Goal: Task Accomplishment & Management: Manage account settings

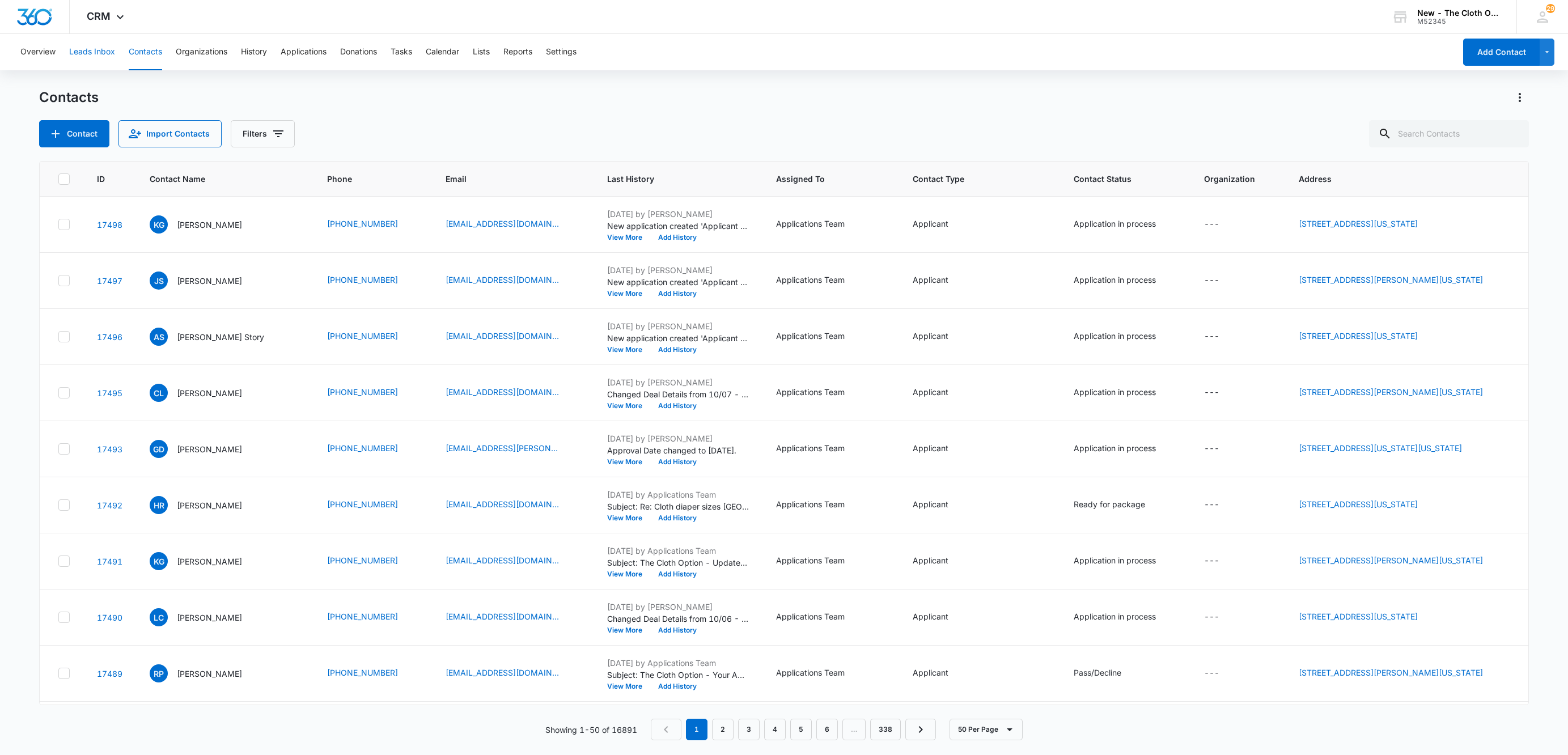
click at [79, 53] on button "Leads Inbox" at bounding box center [92, 52] width 46 height 36
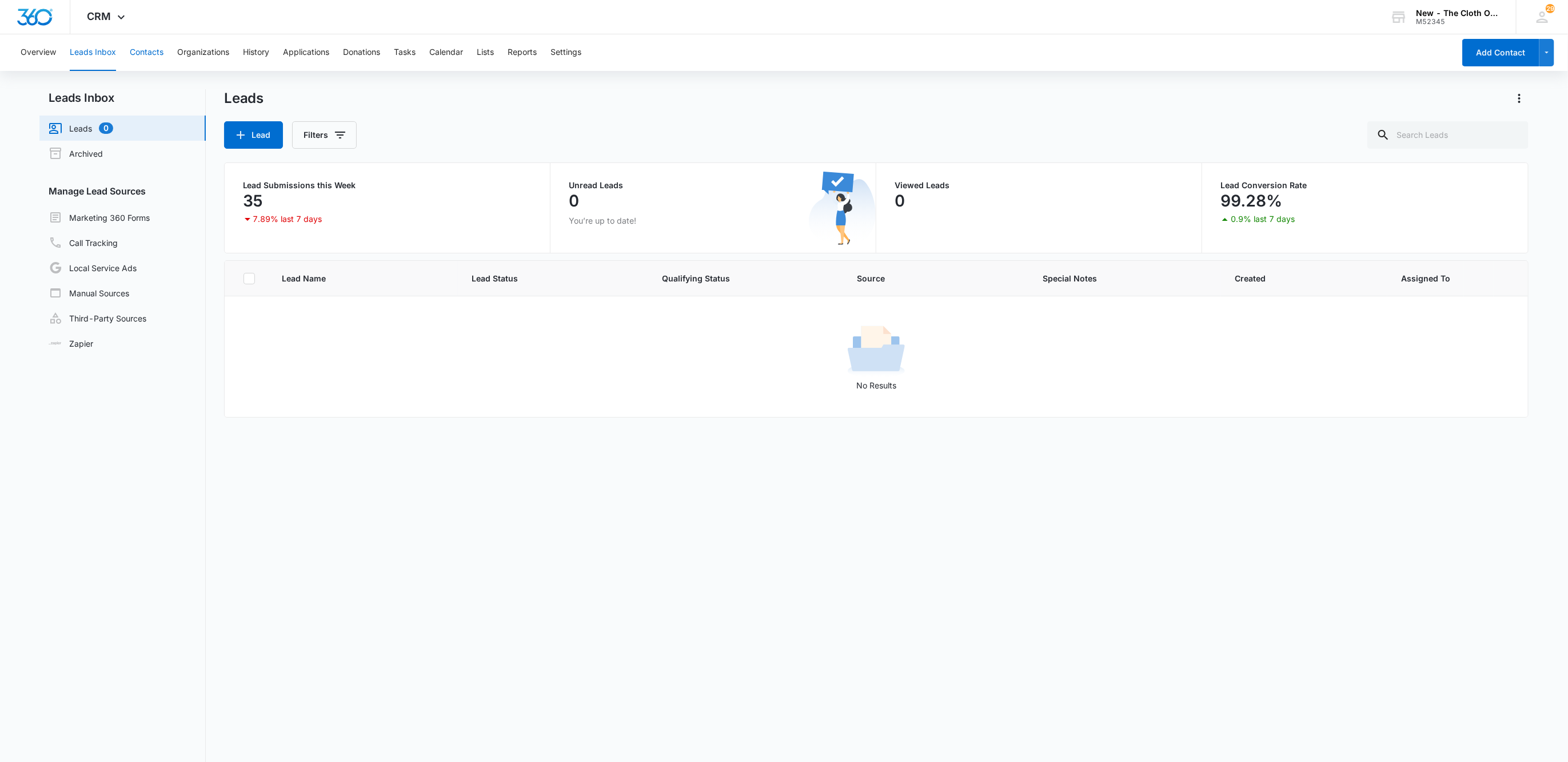
click at [157, 50] on button "Contacts" at bounding box center [146, 52] width 34 height 36
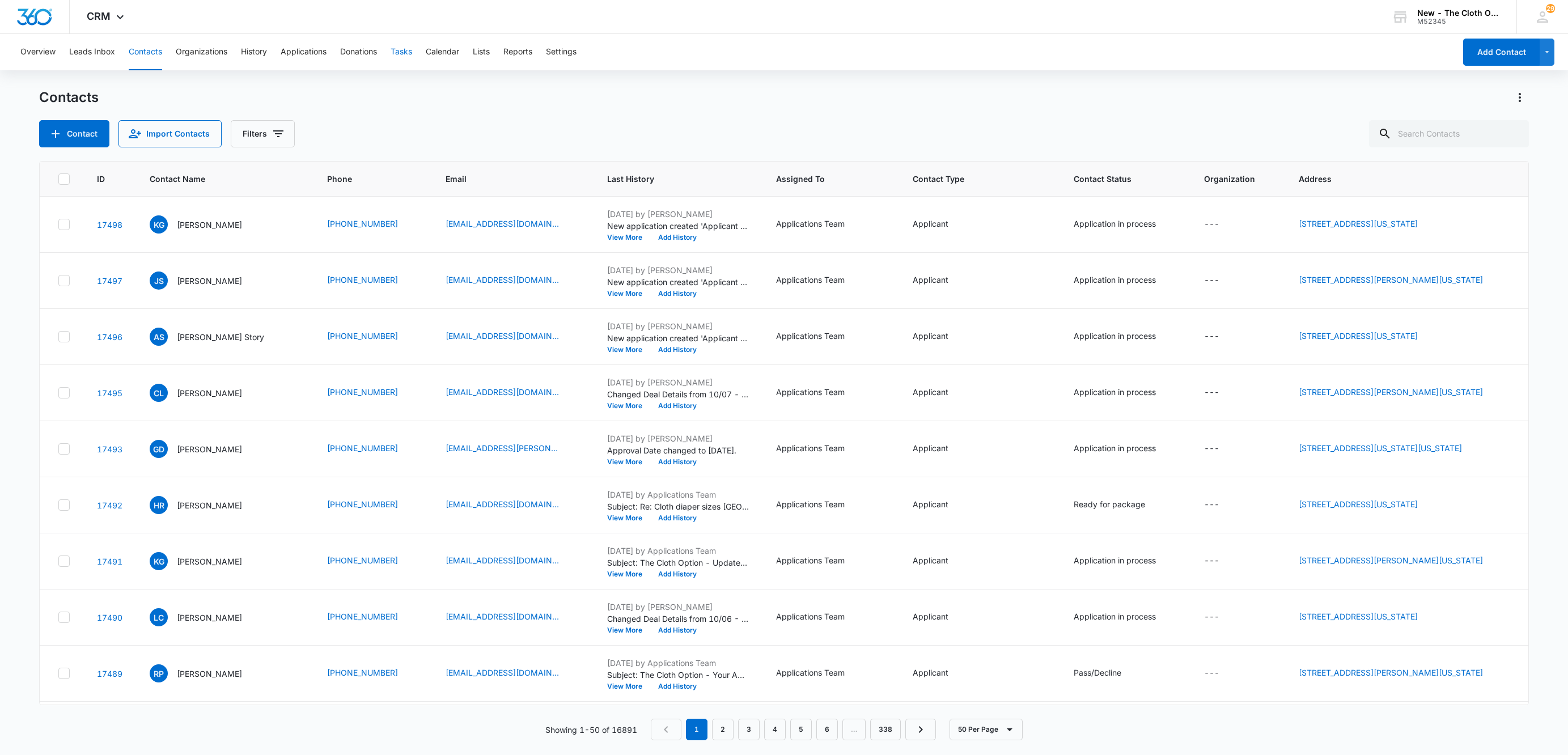
click at [405, 58] on button "Tasks" at bounding box center [401, 52] width 22 height 36
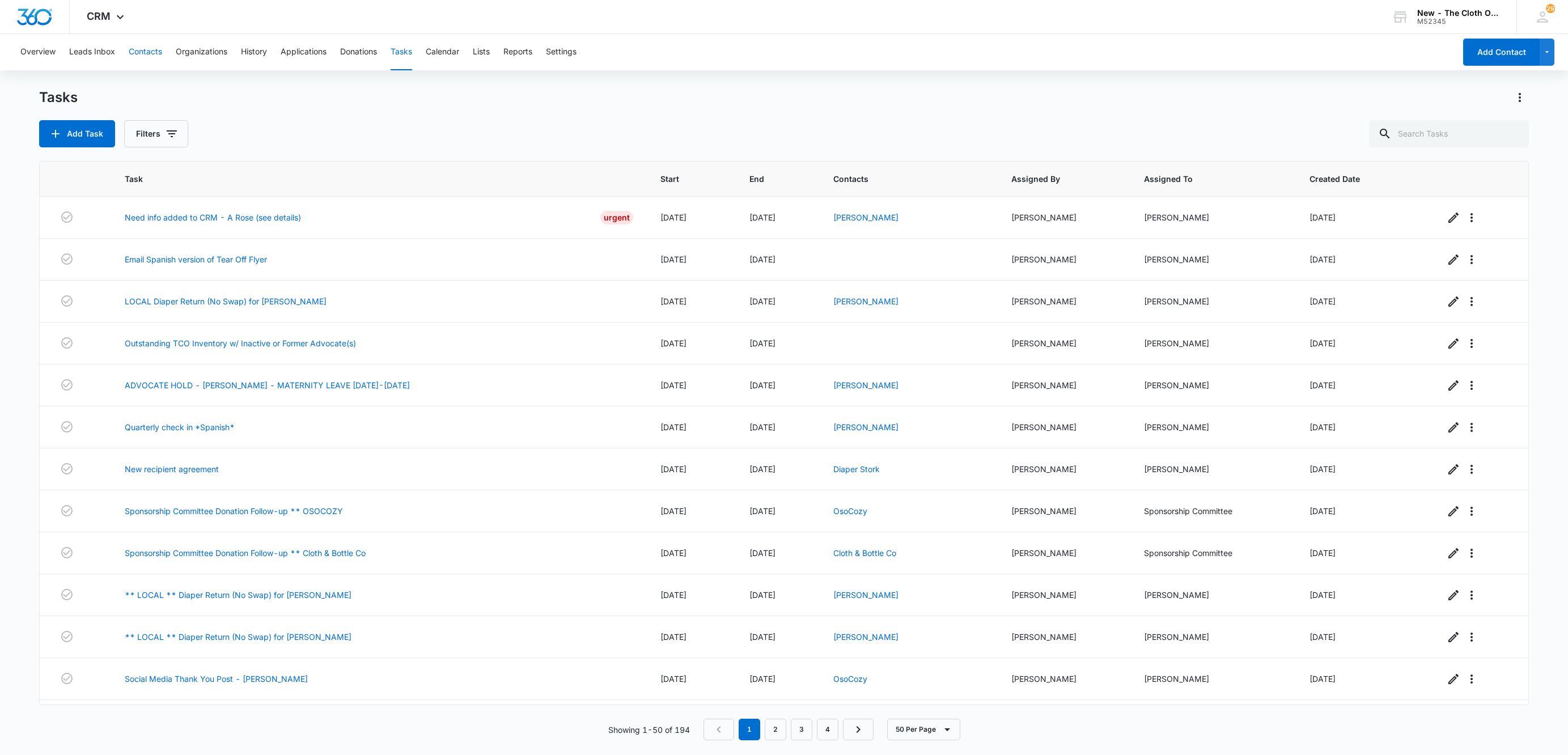
click at [149, 67] on button "Contacts" at bounding box center [145, 52] width 33 height 36
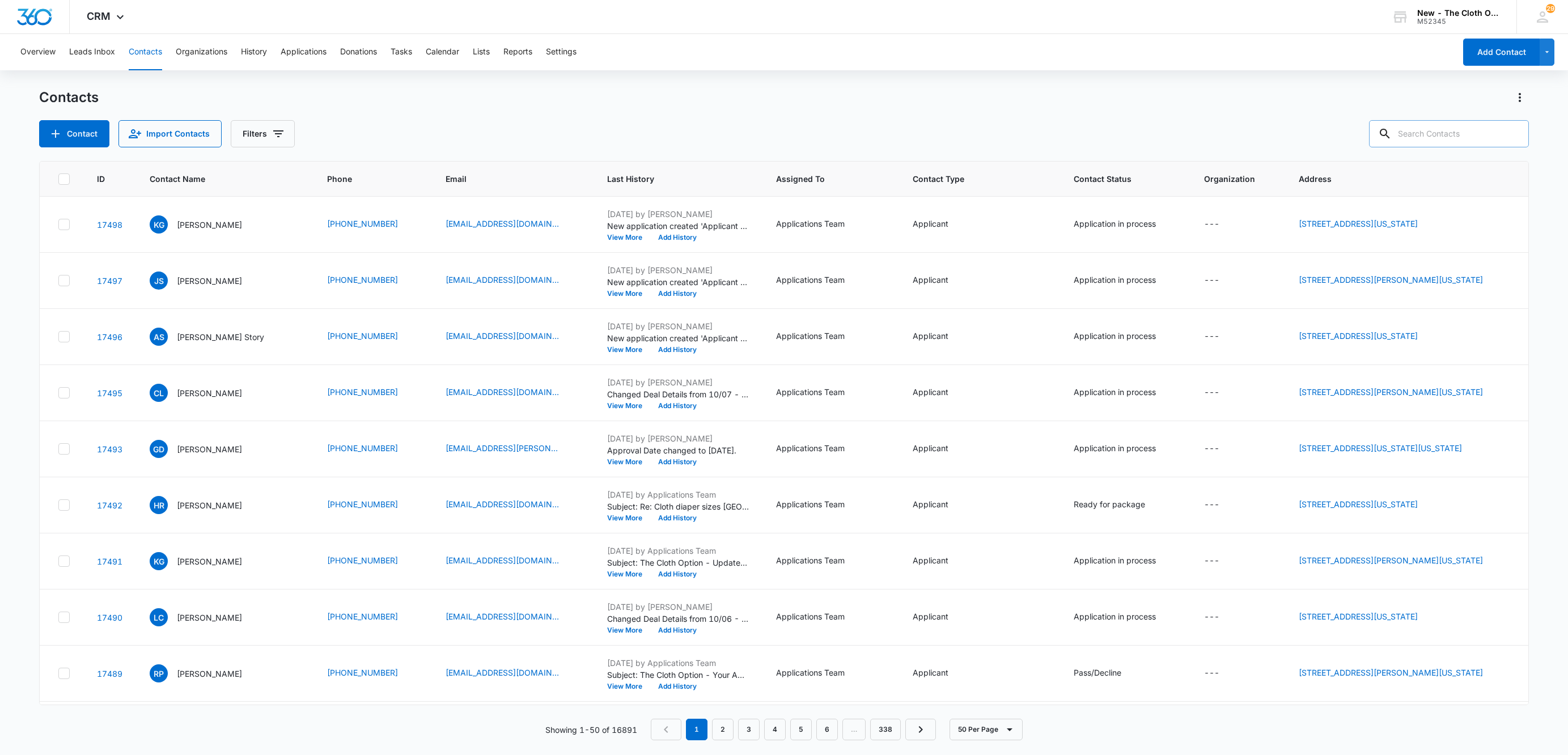
click at [1422, 143] on input "text" at bounding box center [1449, 134] width 160 height 28
paste input "[PERSON_NAME]"
type input "[PERSON_NAME]"
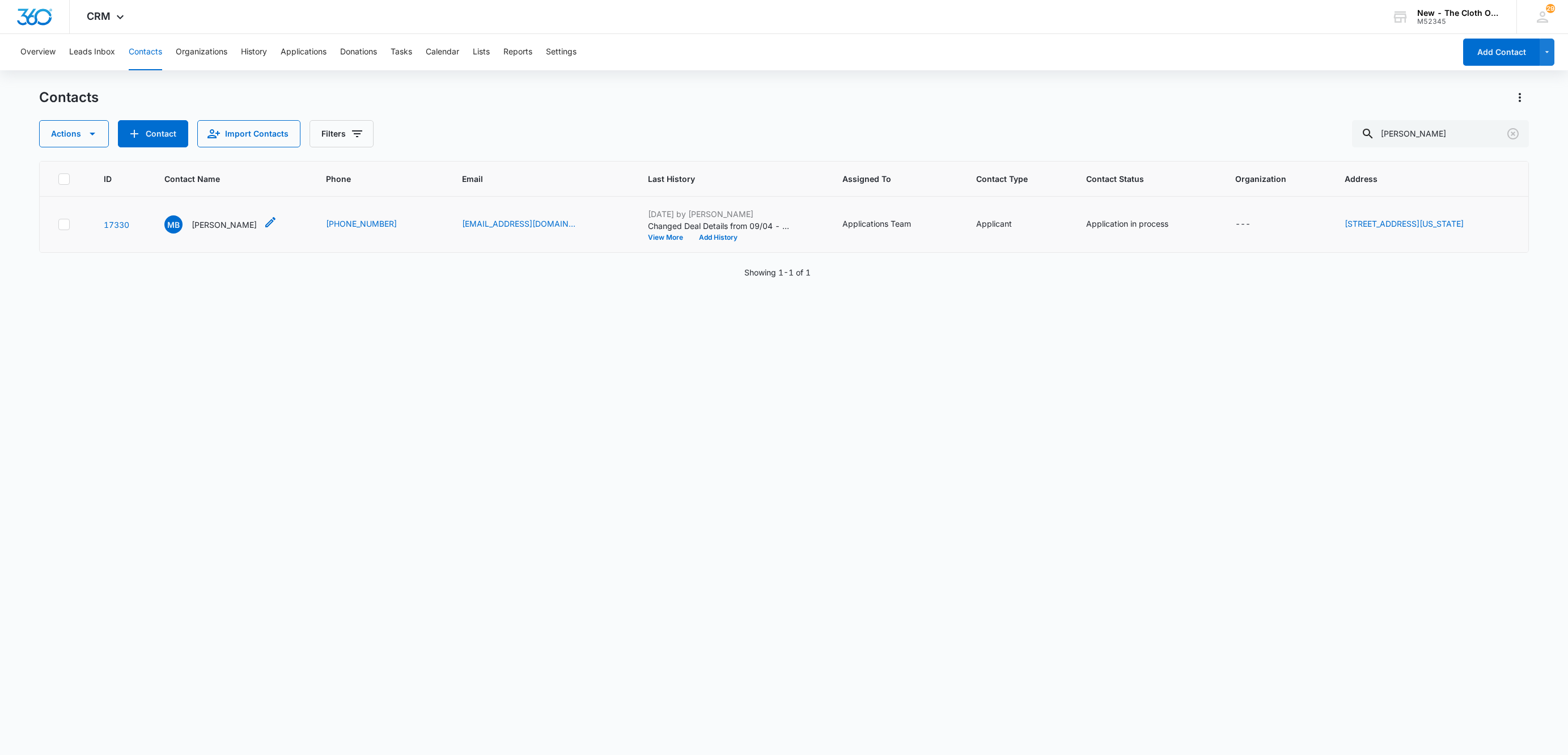
click at [203, 233] on div "MB [PERSON_NAME]" at bounding box center [210, 225] width 92 height 18
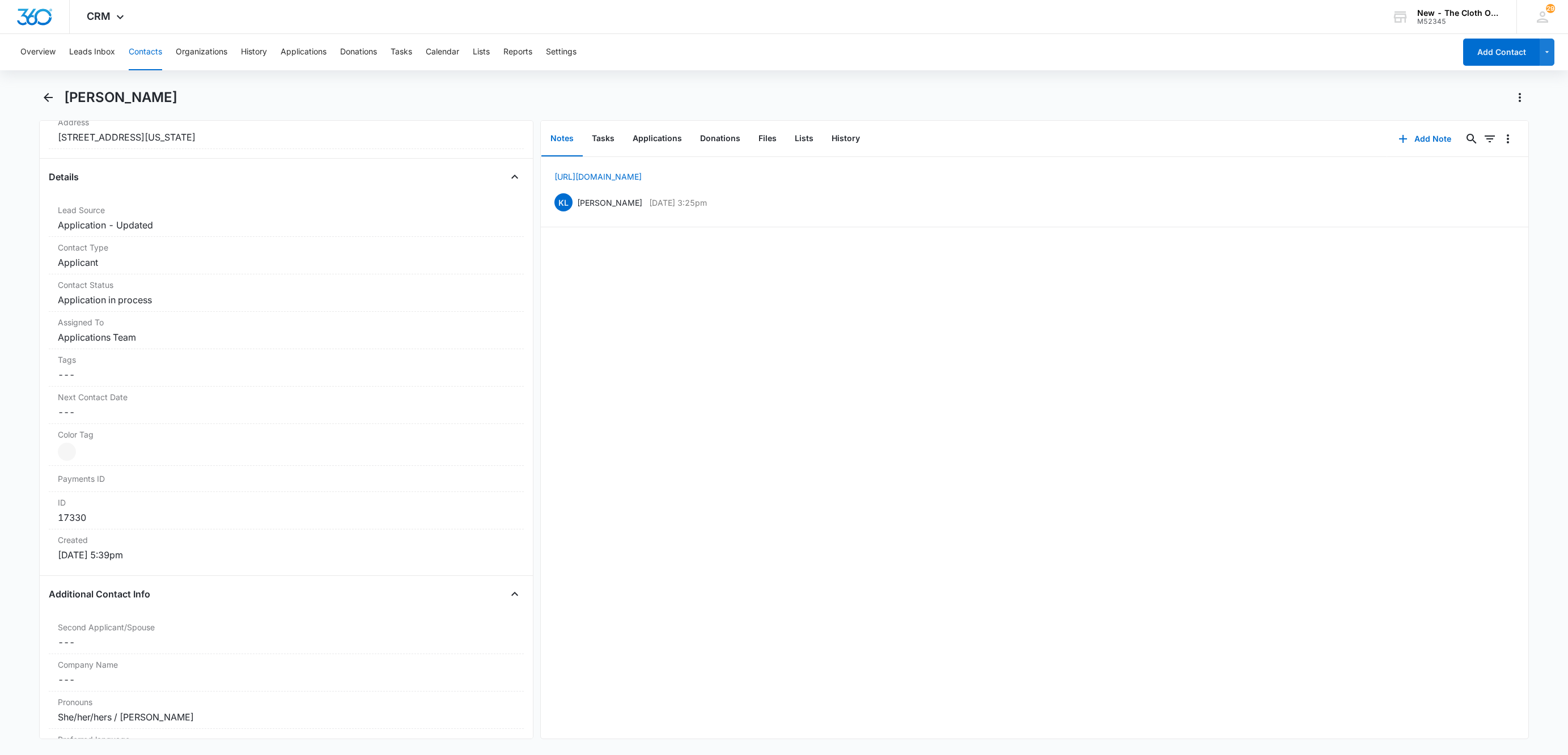
scroll to position [340, 0]
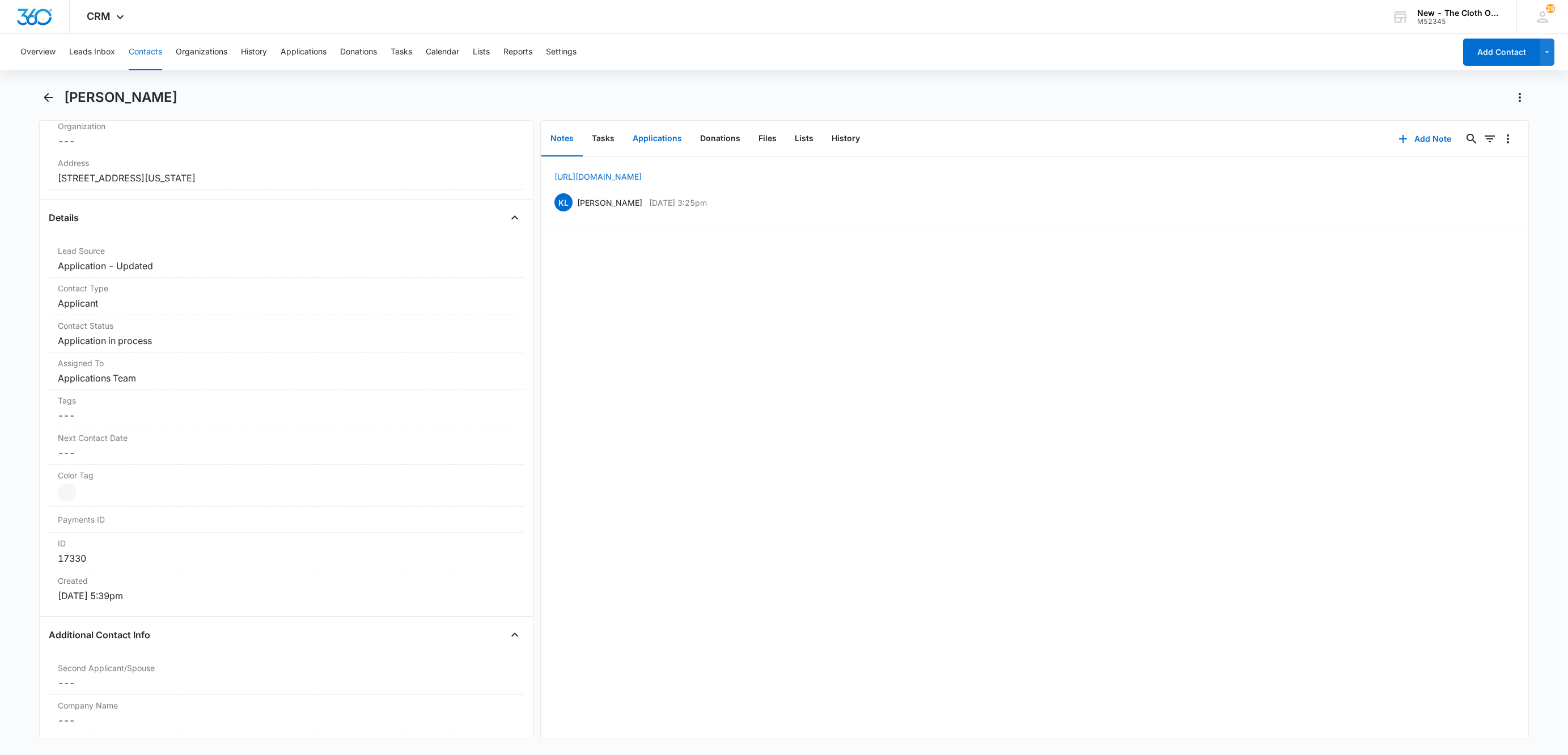
click at [668, 138] on button "Applications" at bounding box center [657, 139] width 67 height 35
click at [1506, 179] on icon "Overflow Menu" at bounding box center [1507, 175] width 2 height 9
click at [1476, 213] on button "Edit" at bounding box center [1471, 207] width 65 height 17
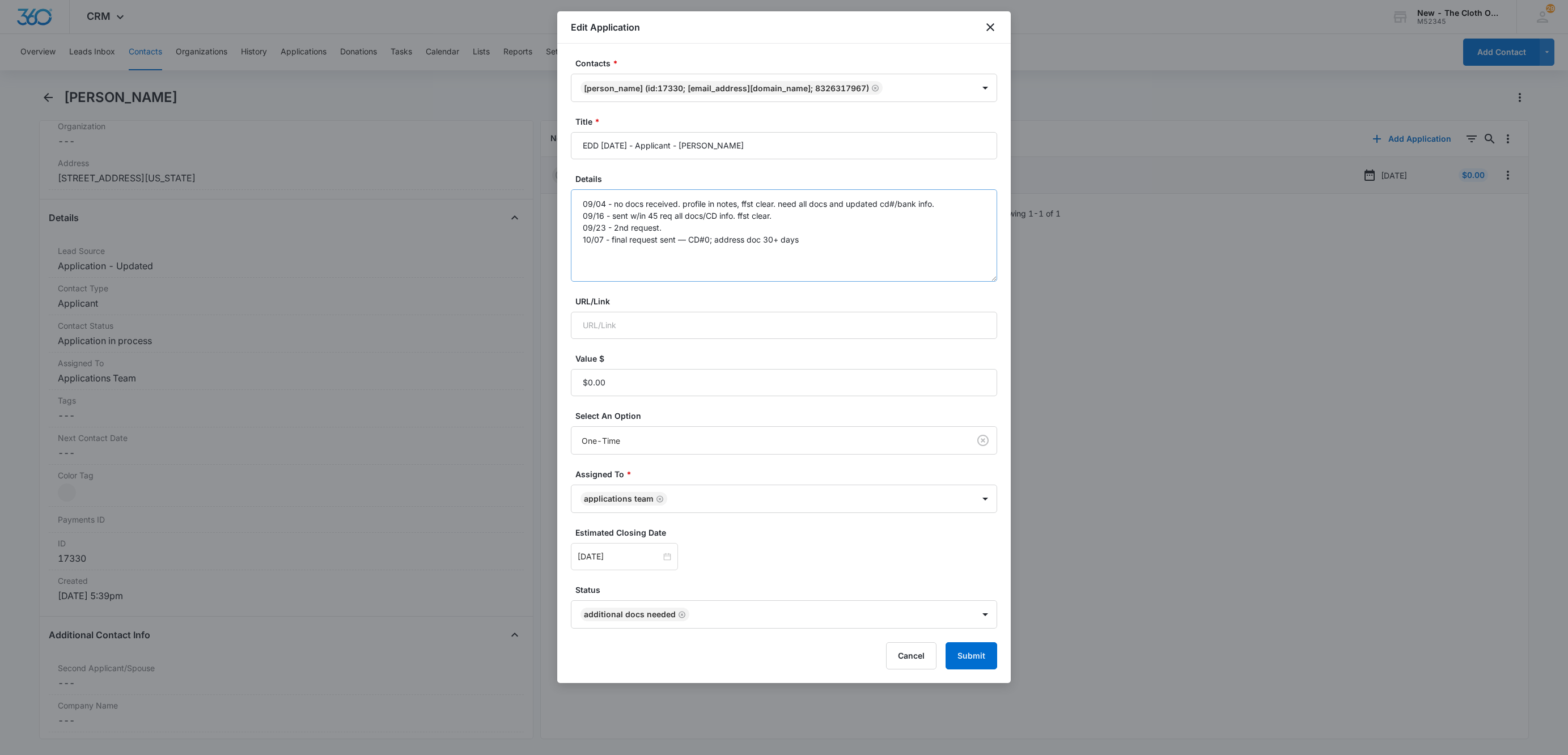
click at [992, 274] on textarea "09/04 - no docs received. profile in notes, ffst clear. need all docs and updat…" at bounding box center [783, 235] width 426 height 92
click at [975, 249] on textarea "09/04 - no docs received. profile in notes, ffst clear. need all docs and updat…" at bounding box center [783, 235] width 426 height 92
click at [631, 252] on textarea "09/04 - no docs received. profile in notes, ffst clear. need all docs and updat…" at bounding box center [783, 235] width 426 height 92
click at [678, 617] on icon "Remove Additional Docs Needed" at bounding box center [682, 614] width 8 height 9
type textarea "09/04 - no docs received. profile in notes, ffst clear. need all docs and updat…"
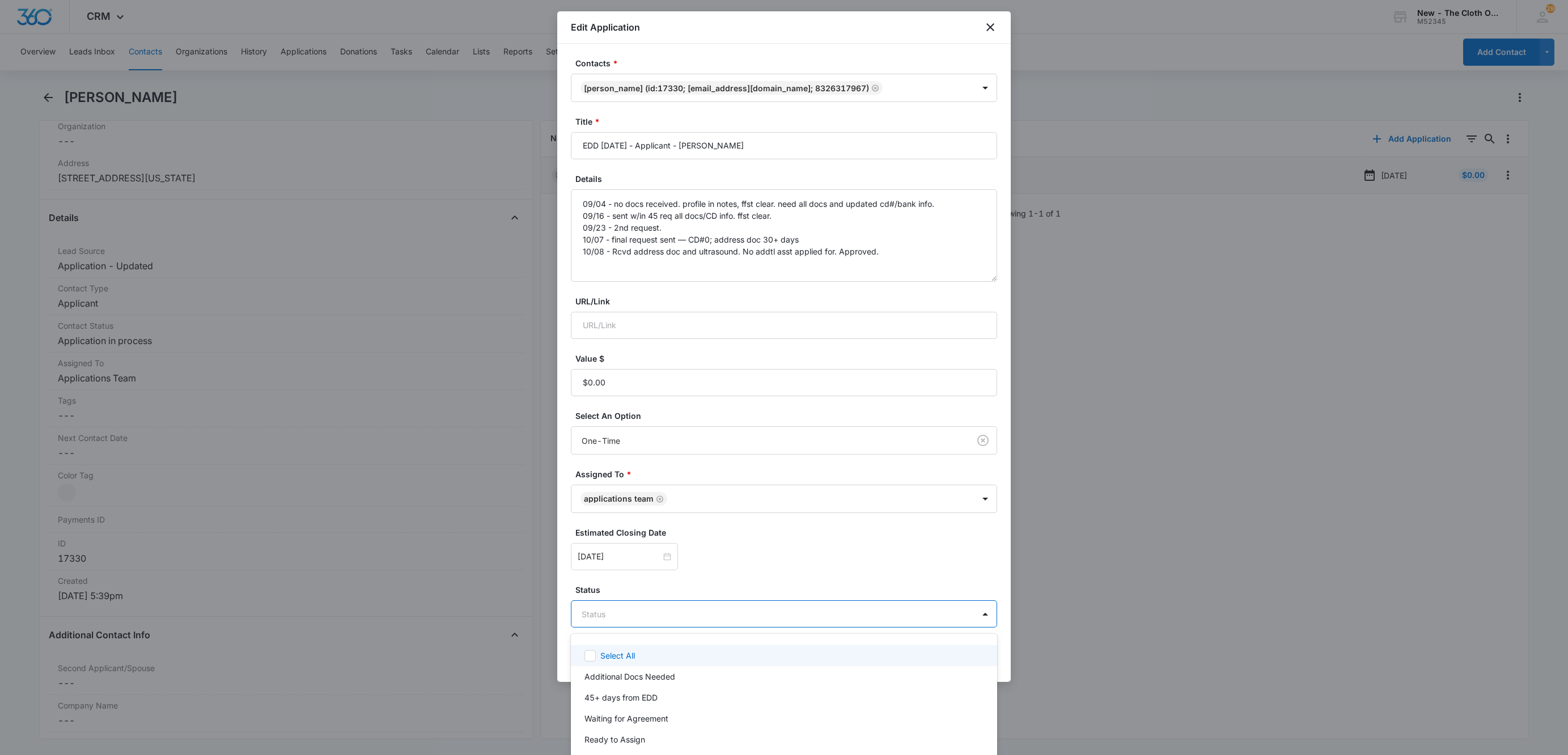
click at [677, 617] on body "CRM Apps Reputation Websites Forms CRM Email Social Shop Payments POS Ads Intel…" at bounding box center [784, 377] width 1568 height 755
type input "wa"
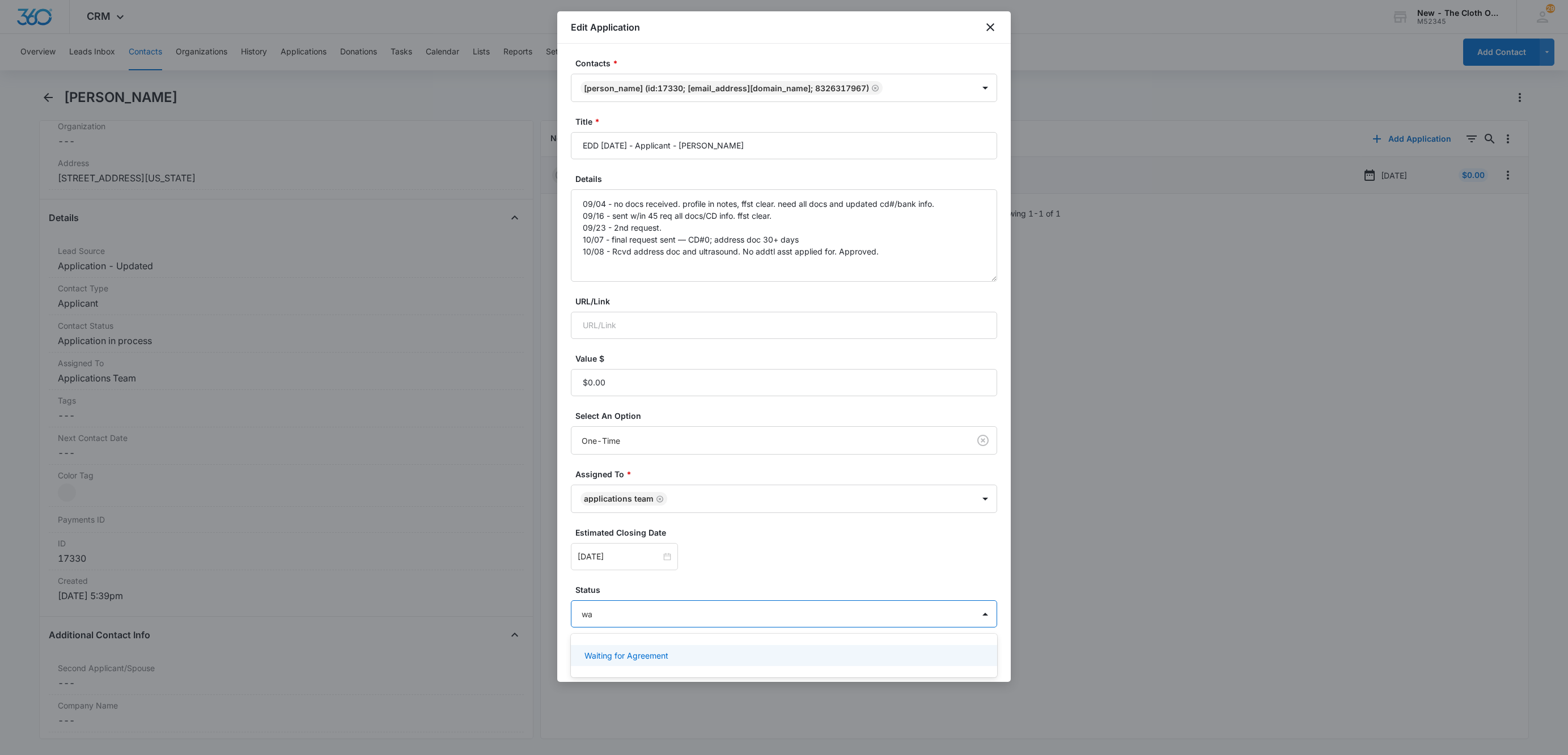
click at [663, 645] on div "Waiting for Agreement" at bounding box center [783, 655] width 426 height 26
click at [663, 648] on div "Waiting for Agreement" at bounding box center [783, 655] width 426 height 21
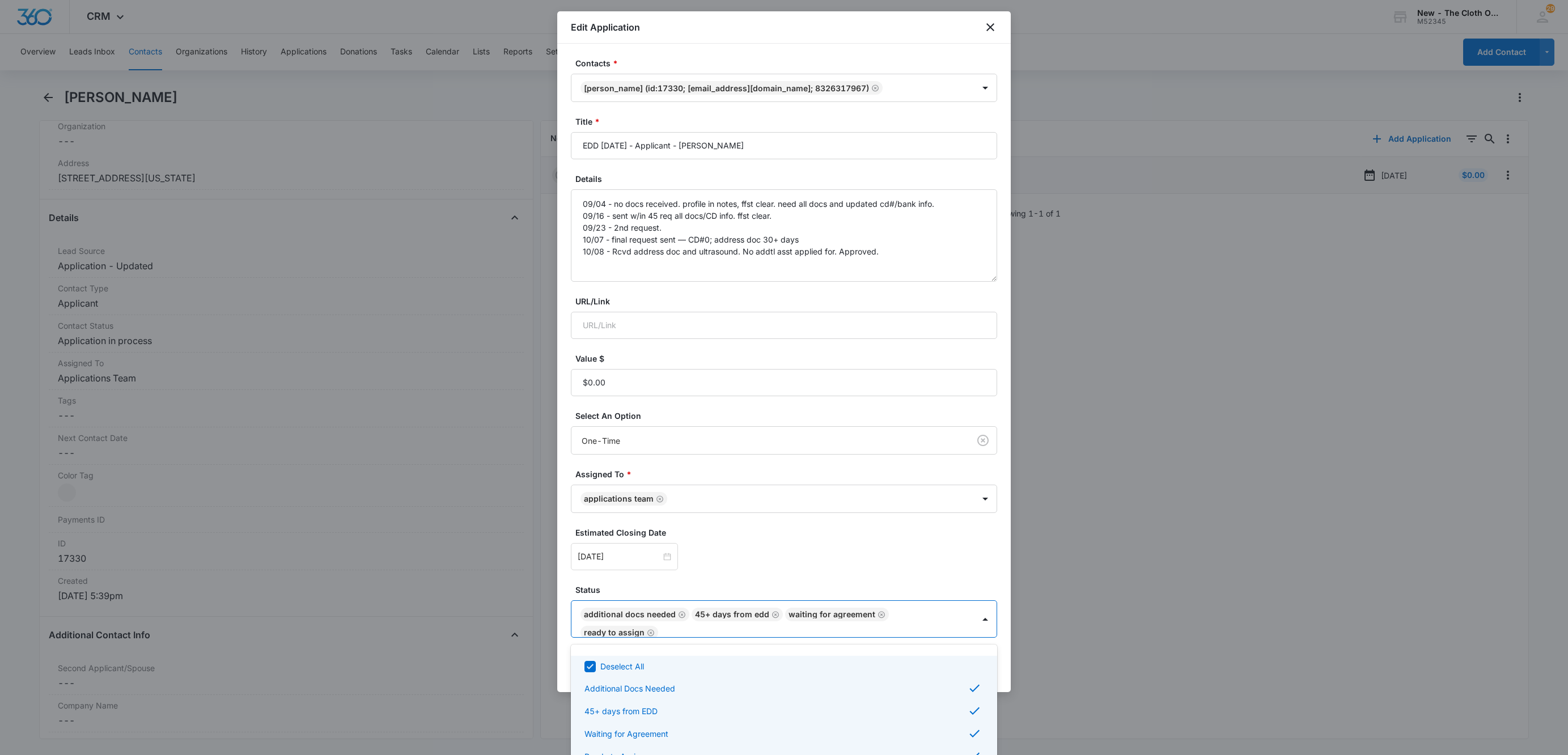
click at [592, 663] on icon at bounding box center [590, 667] width 10 height 10
checkbox input "false"
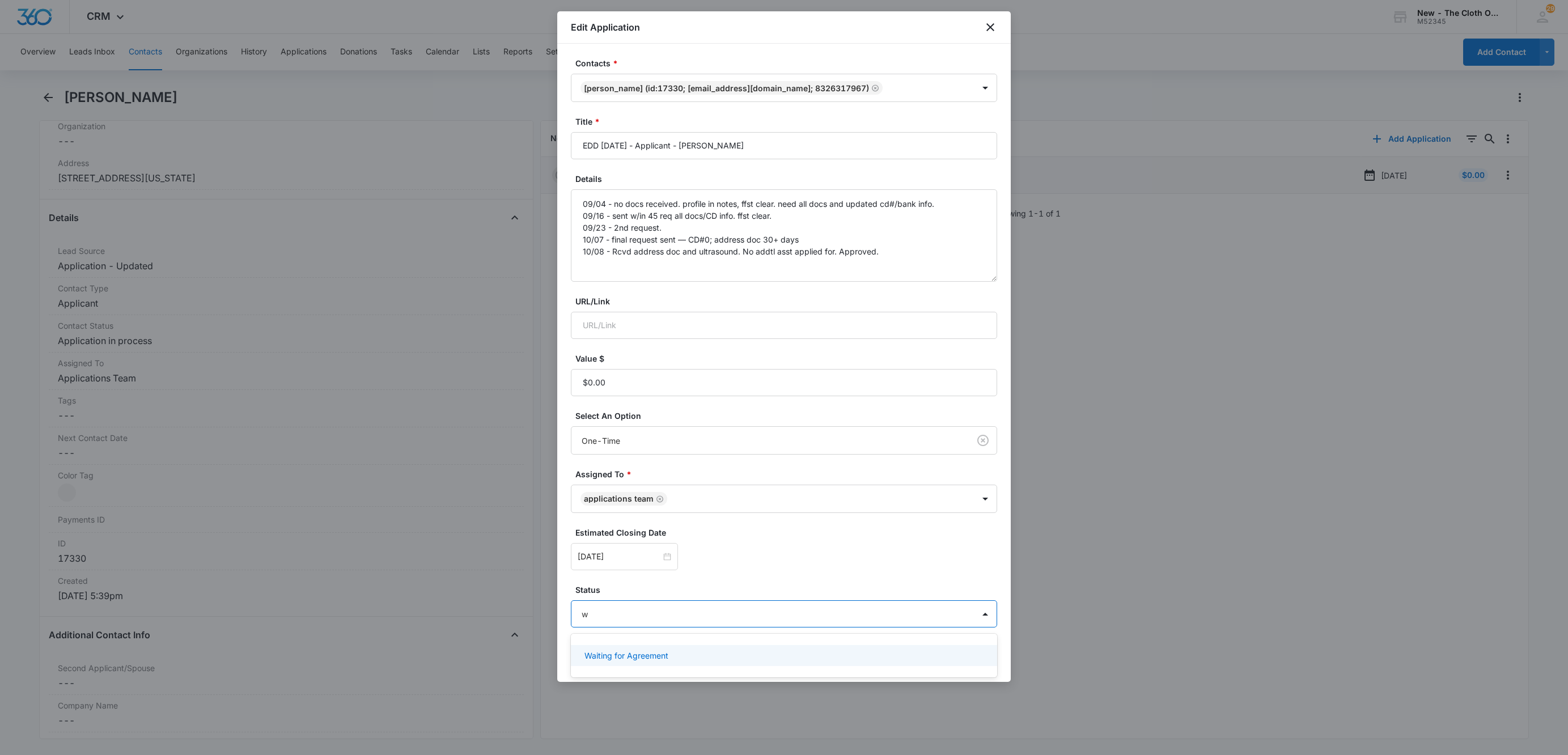
type input "wa"
click at [600, 655] on p "Waiting for Agreement" at bounding box center [626, 655] width 84 height 12
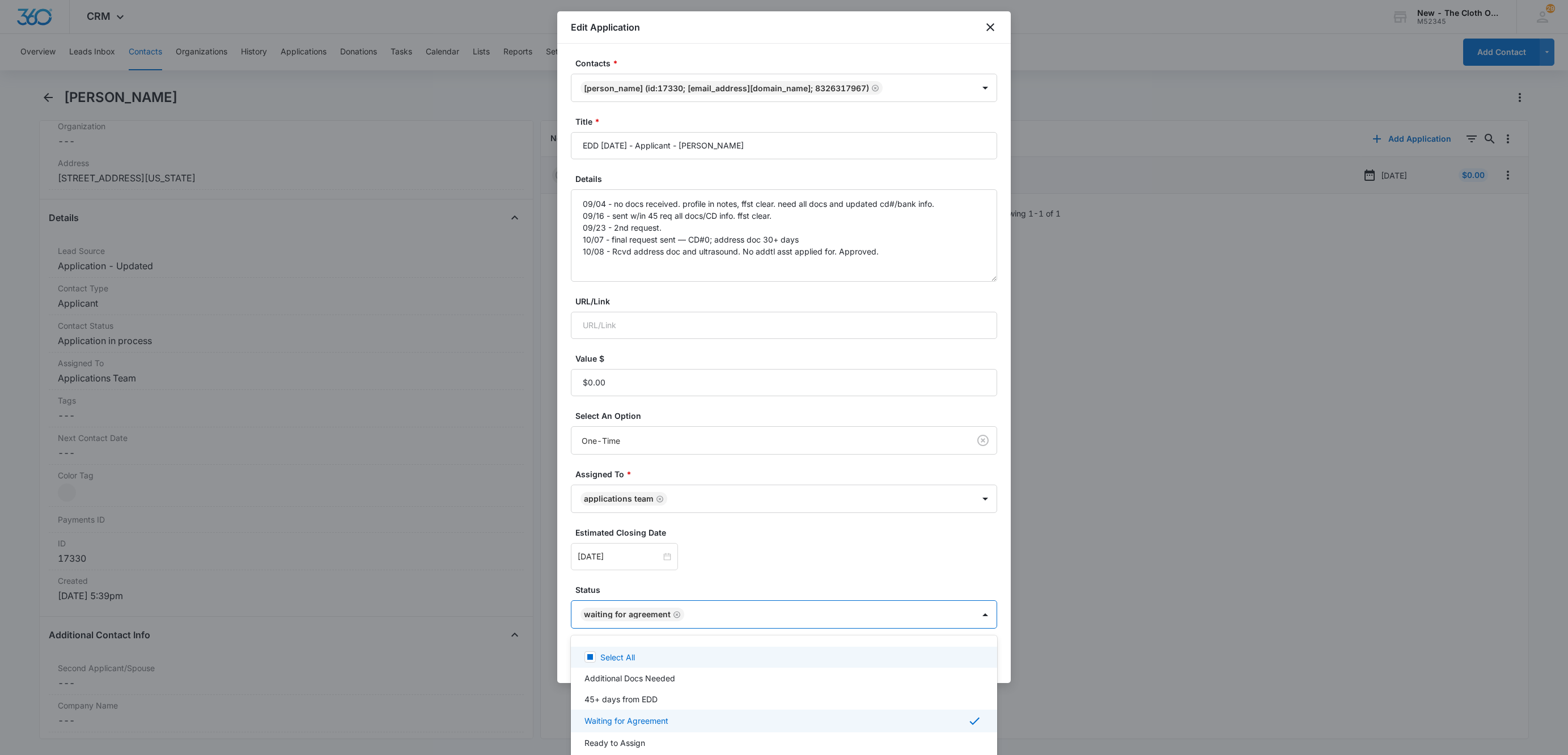
click at [626, 562] on div at bounding box center [784, 377] width 1568 height 755
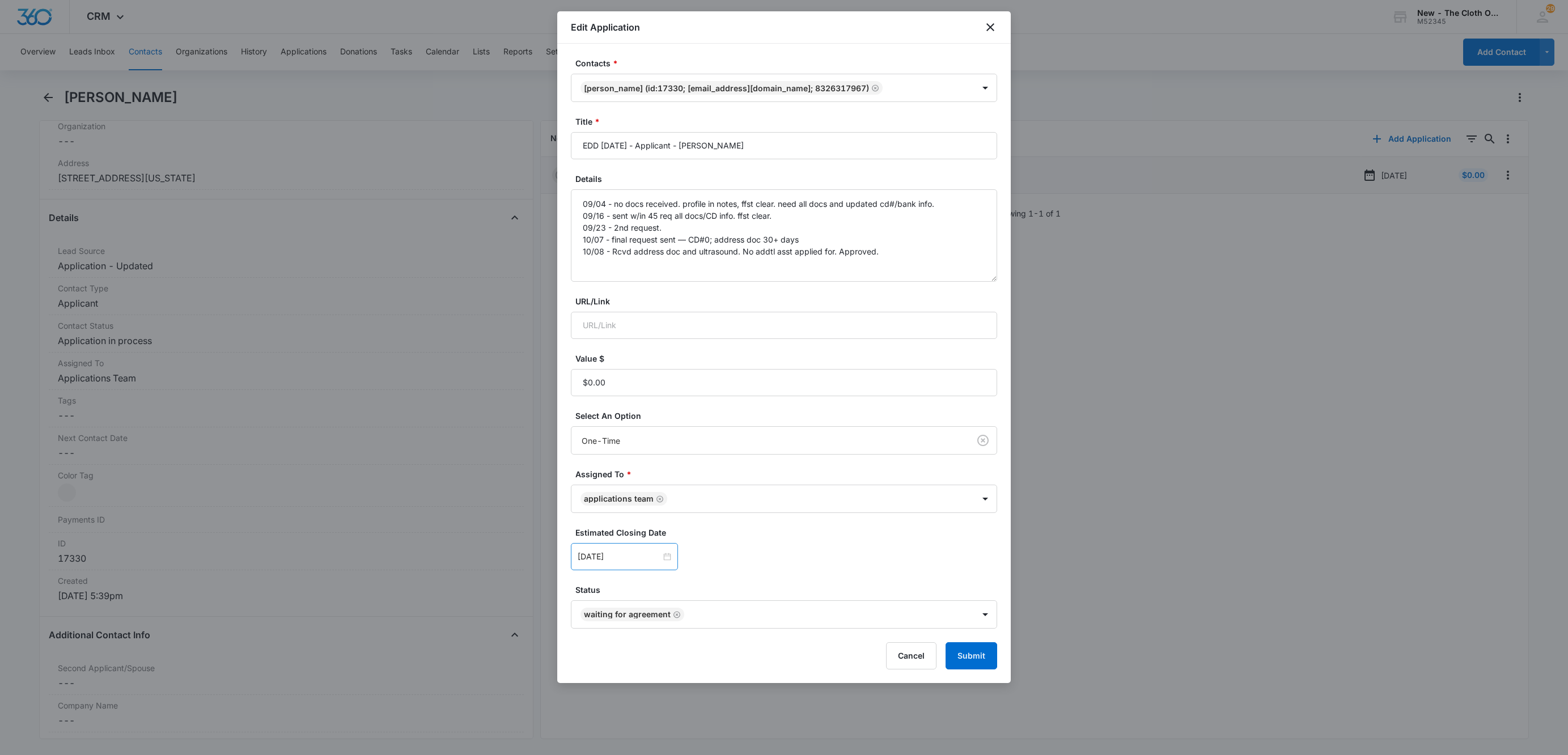
click at [621, 544] on div "[DATE]" at bounding box center [624, 557] width 107 height 28
click at [612, 551] on div "[DATE]" at bounding box center [624, 557] width 107 height 28
type input "[DATE]"
click at [653, 454] on div "15" at bounding box center [649, 455] width 14 height 14
click at [833, 519] on form "Contacts * [PERSON_NAME] (ID:17330; [EMAIL_ADDRESS][DOMAIN_NAME]; 8326317967) T…" at bounding box center [783, 363] width 426 height 612
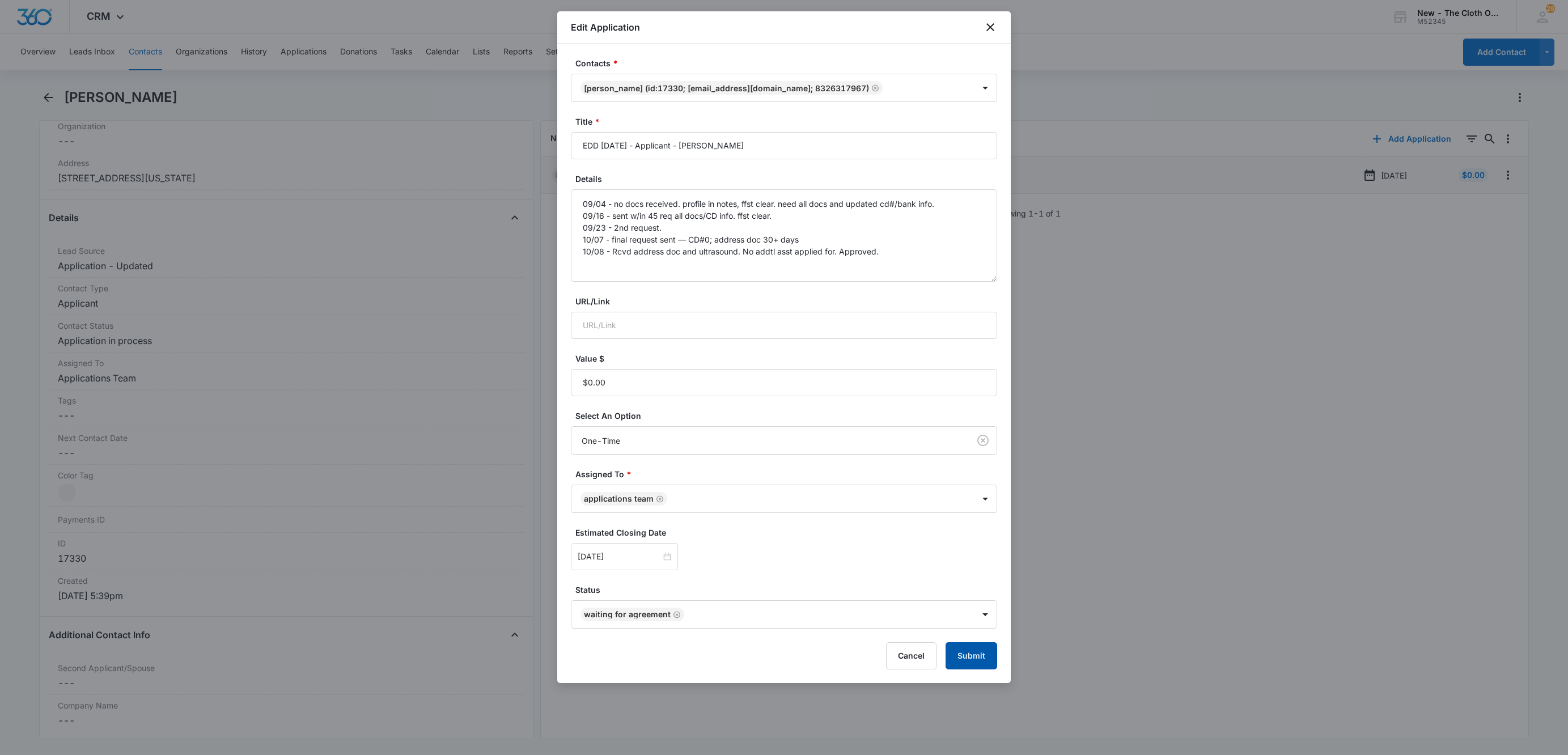
drag, startPoint x: 967, startPoint y: 655, endPoint x: 967, endPoint y: 648, distance: 7.0
click at [967, 656] on button "Submit" at bounding box center [971, 656] width 52 height 28
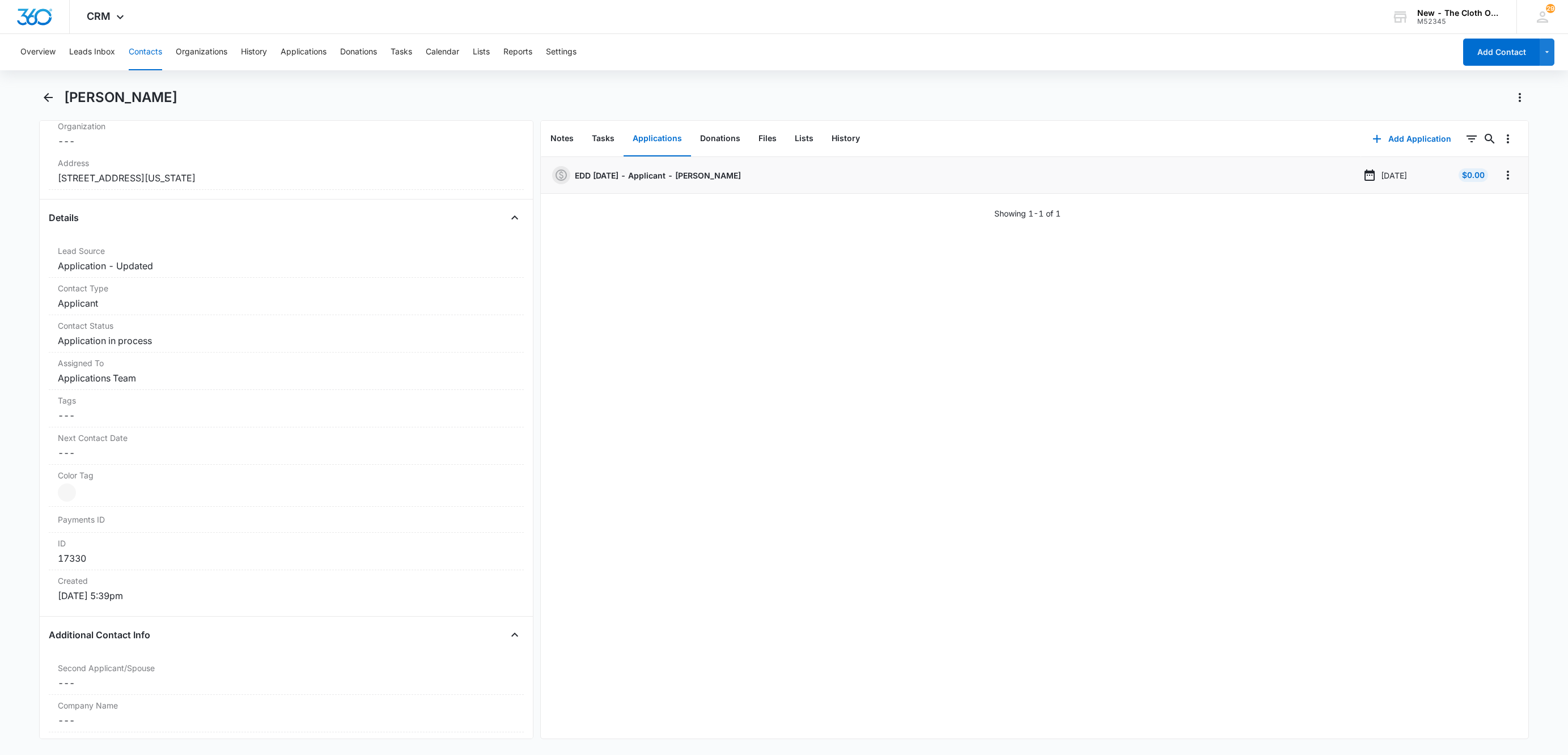
drag, startPoint x: 231, startPoint y: 174, endPoint x: 31, endPoint y: 177, distance: 200.0
click at [31, 177] on main "[PERSON_NAME] Remove MB [PERSON_NAME] Contact Info Name Cancel Save Changes [PE…" at bounding box center [784, 420] width 1568 height 664
copy dd "[STREET_ADDRESS][US_STATE]"
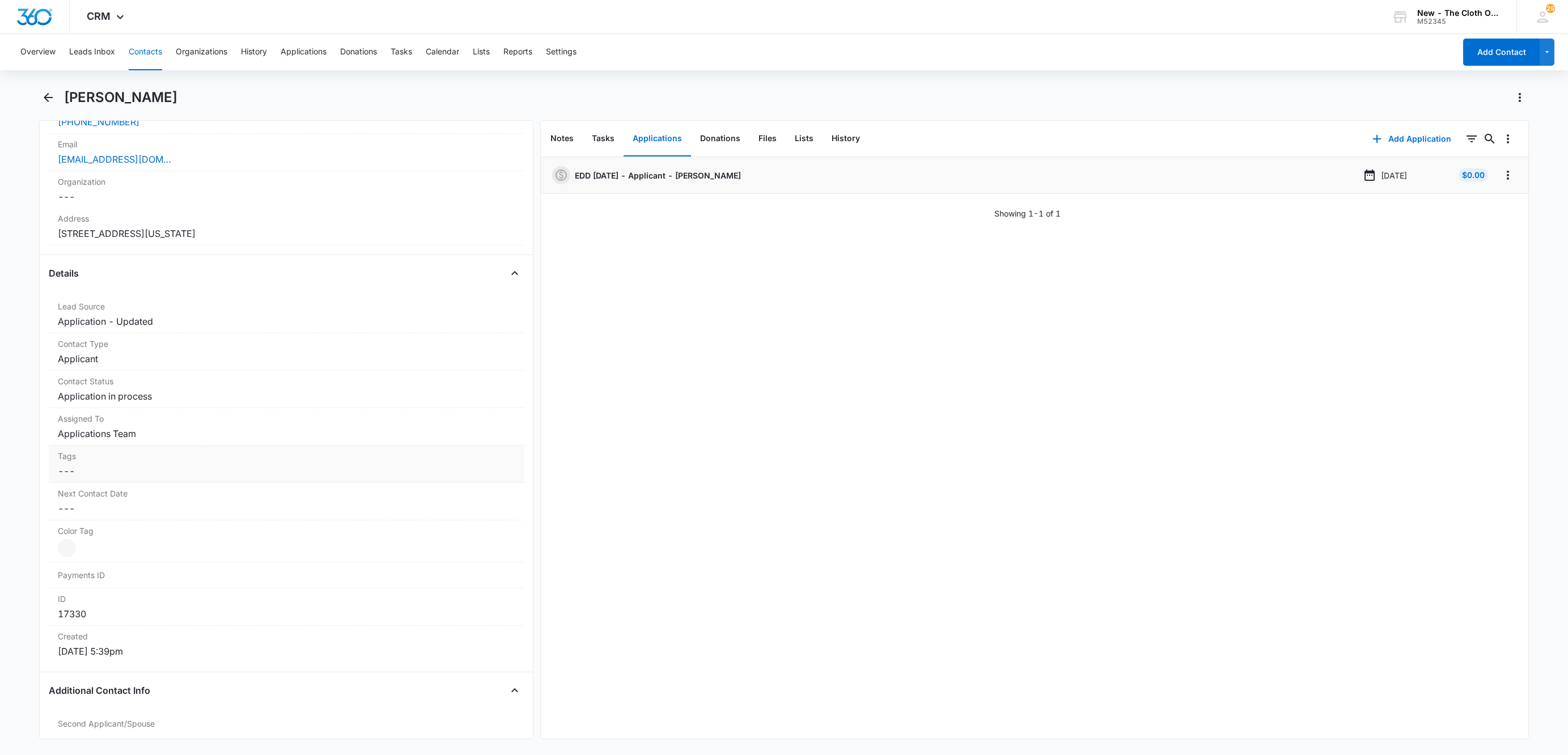
scroll to position [255, 0]
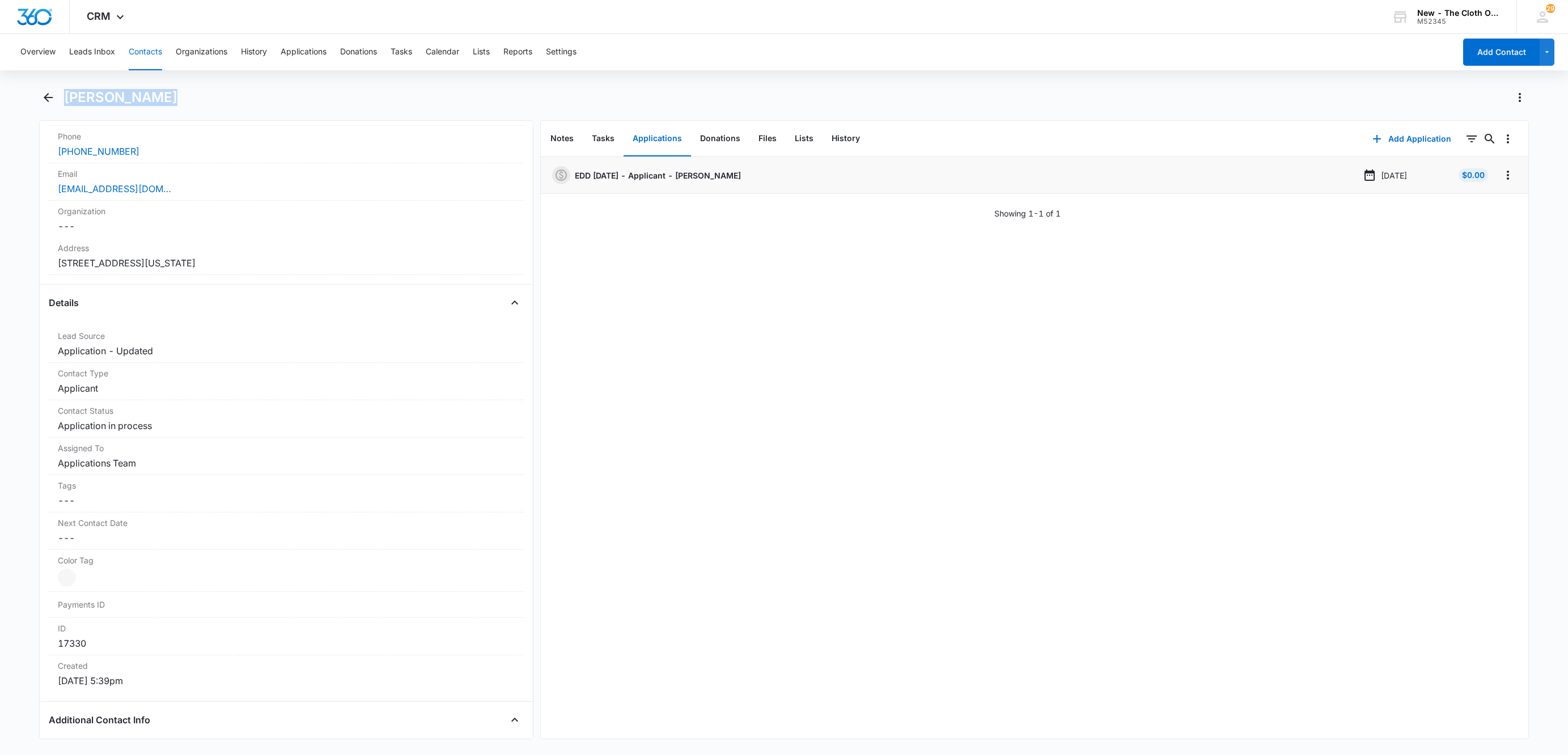
drag, startPoint x: 103, startPoint y: 99, endPoint x: 58, endPoint y: 99, distance: 45.0
click at [58, 99] on div "[PERSON_NAME]" at bounding box center [784, 104] width 1489 height 31
copy h1 "[PERSON_NAME]"
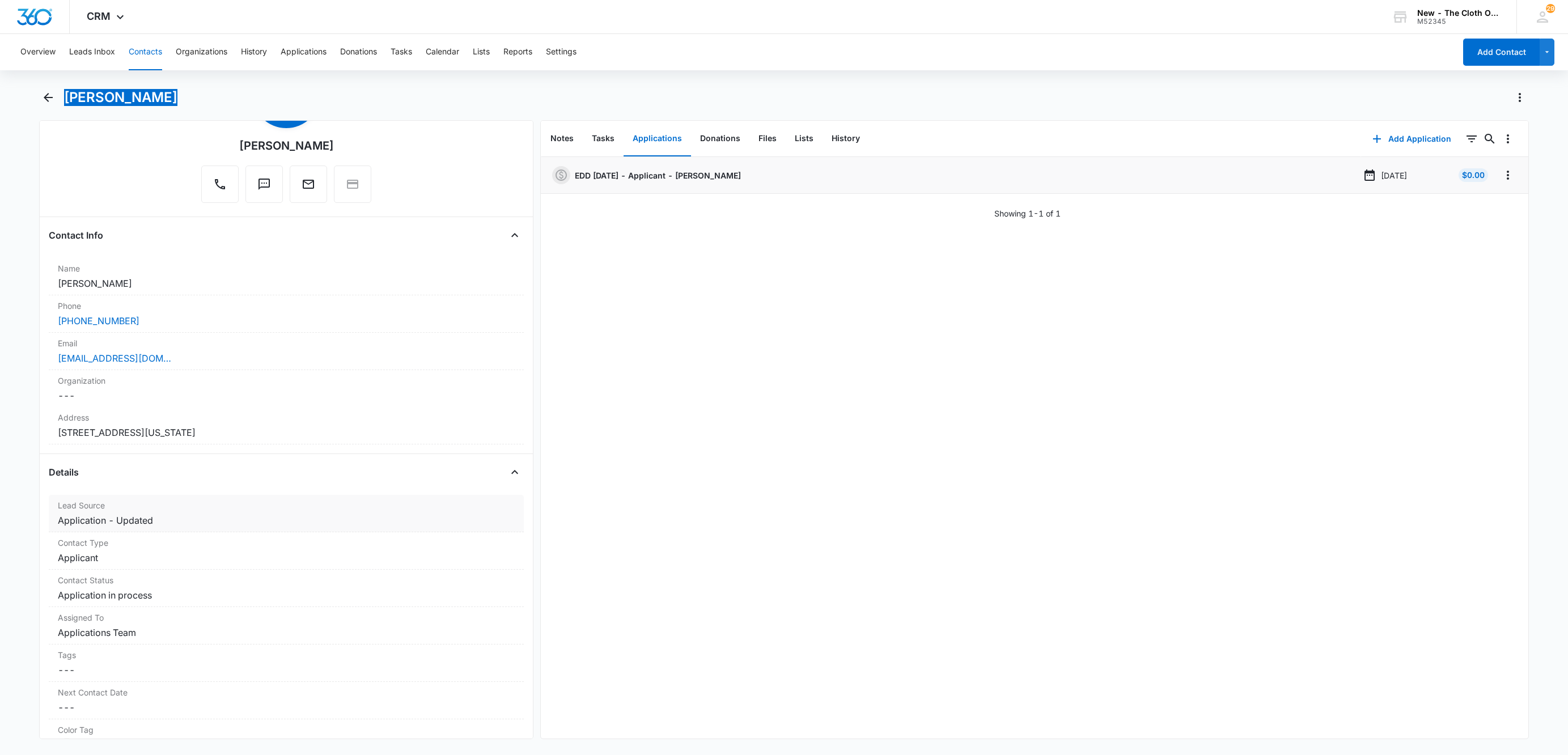
scroll to position [85, 0]
click at [234, 362] on div "[EMAIL_ADDRESS][DOMAIN_NAME]" at bounding box center [286, 358] width 457 height 14
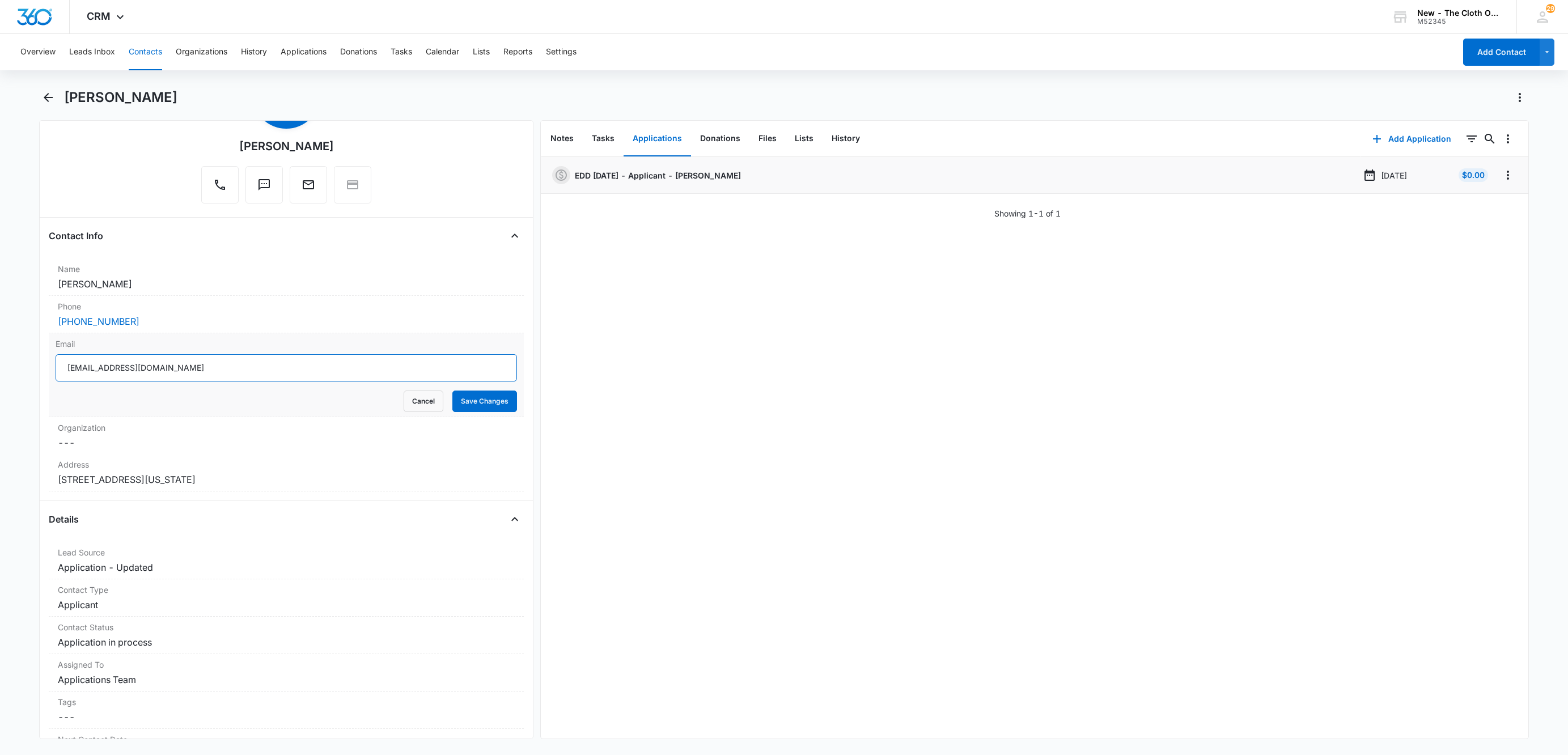
click at [227, 369] on input "[EMAIL_ADDRESS][DOMAIN_NAME]" at bounding box center [286, 368] width 461 height 28
click at [403, 403] on button "Cancel" at bounding box center [423, 401] width 40 height 22
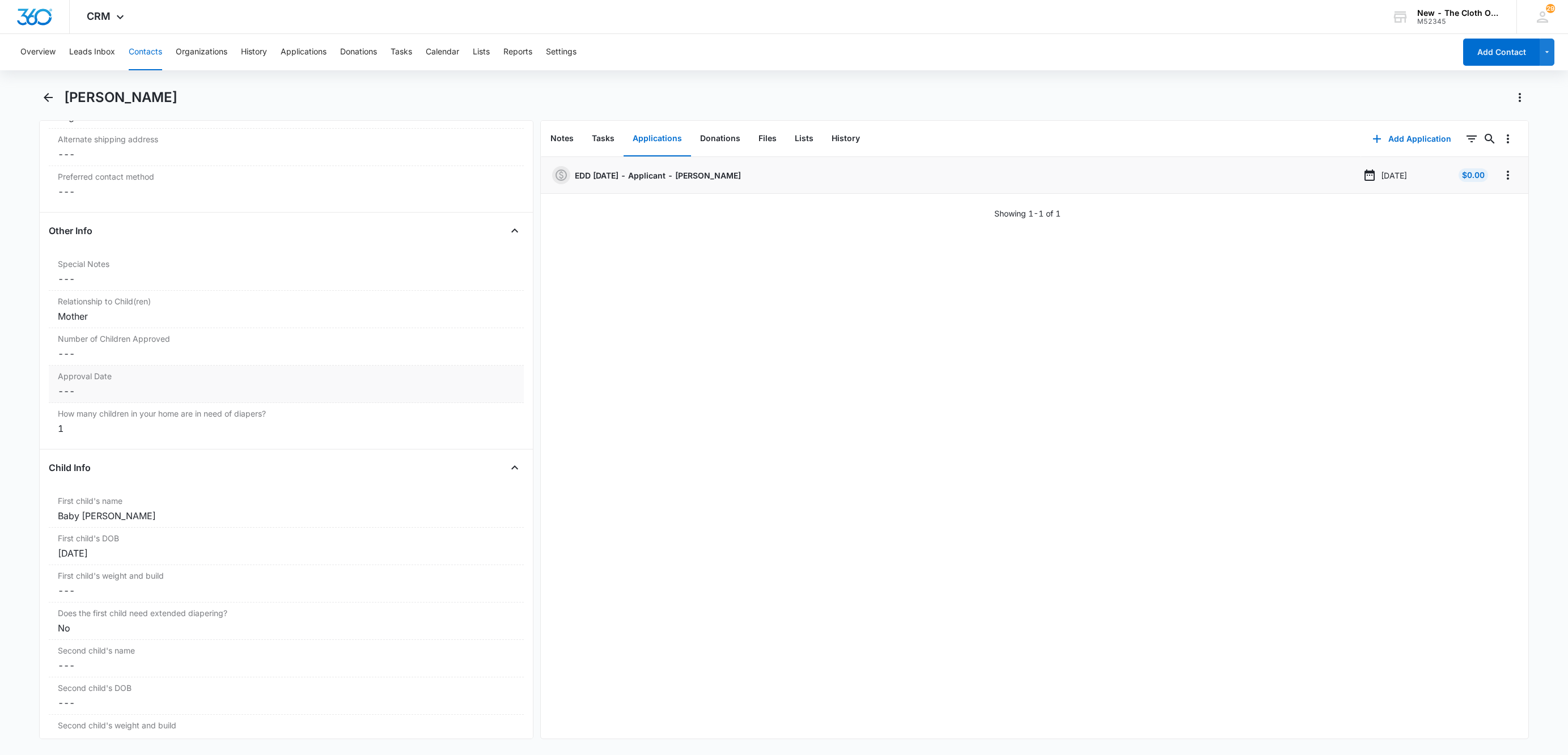
scroll to position [1020, 0]
drag, startPoint x: 117, startPoint y: 525, endPoint x: 29, endPoint y: 517, distance: 88.4
click at [29, 517] on main "[PERSON_NAME] Remove MB [PERSON_NAME] Contact Info Name Cancel Save Changes [PE…" at bounding box center [784, 420] width 1568 height 664
copy div "Baby [PERSON_NAME]"
click at [87, 343] on label "Number of Children Approved" at bounding box center [286, 337] width 457 height 12
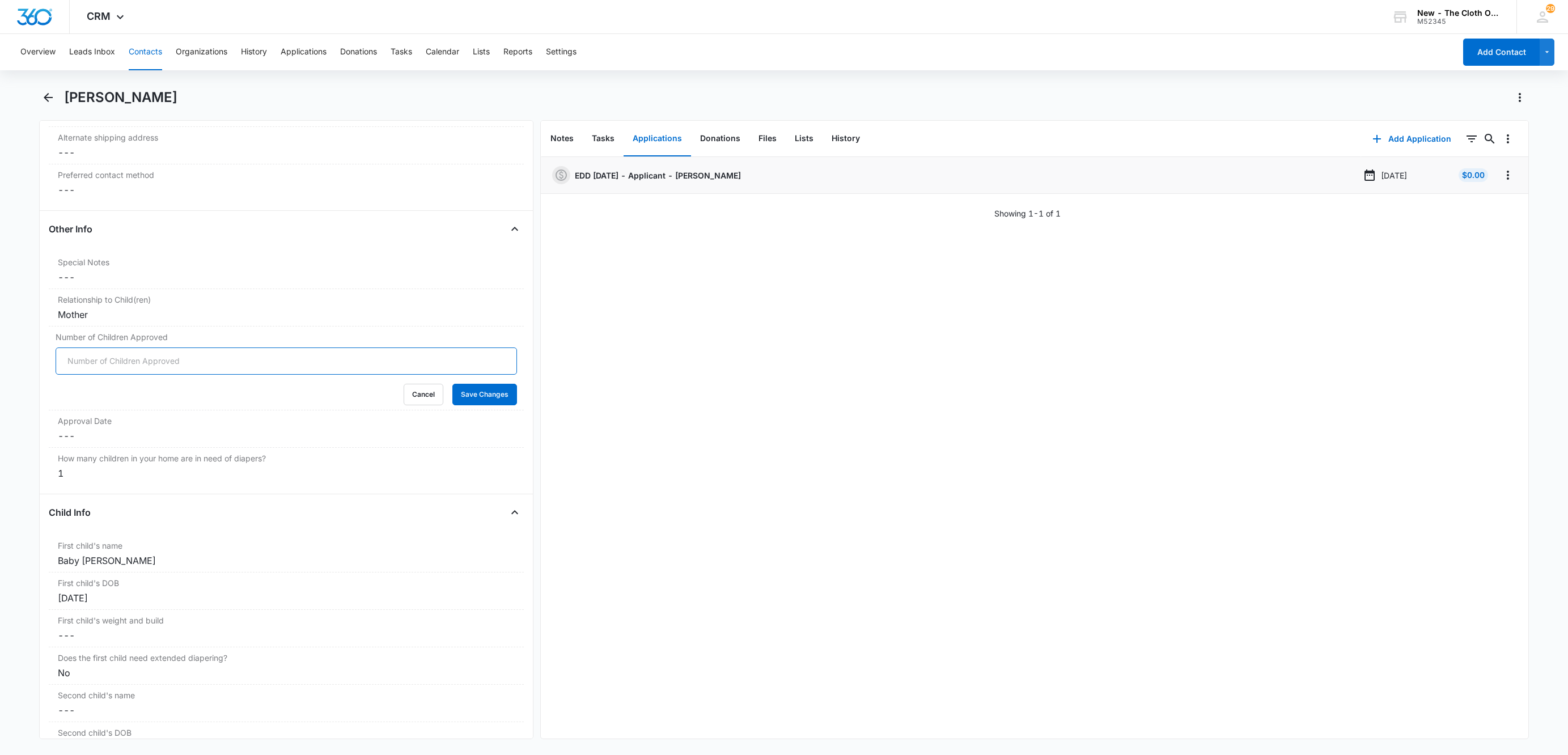
click at [96, 375] on input "Number of Children Approved" at bounding box center [286, 361] width 461 height 28
type input "1"
click at [453, 384] on button "Save Changes" at bounding box center [485, 394] width 65 height 22
click at [82, 440] on dd "Cancel Save Changes ---" at bounding box center [286, 435] width 457 height 14
click at [84, 446] on input at bounding box center [103, 445] width 83 height 12
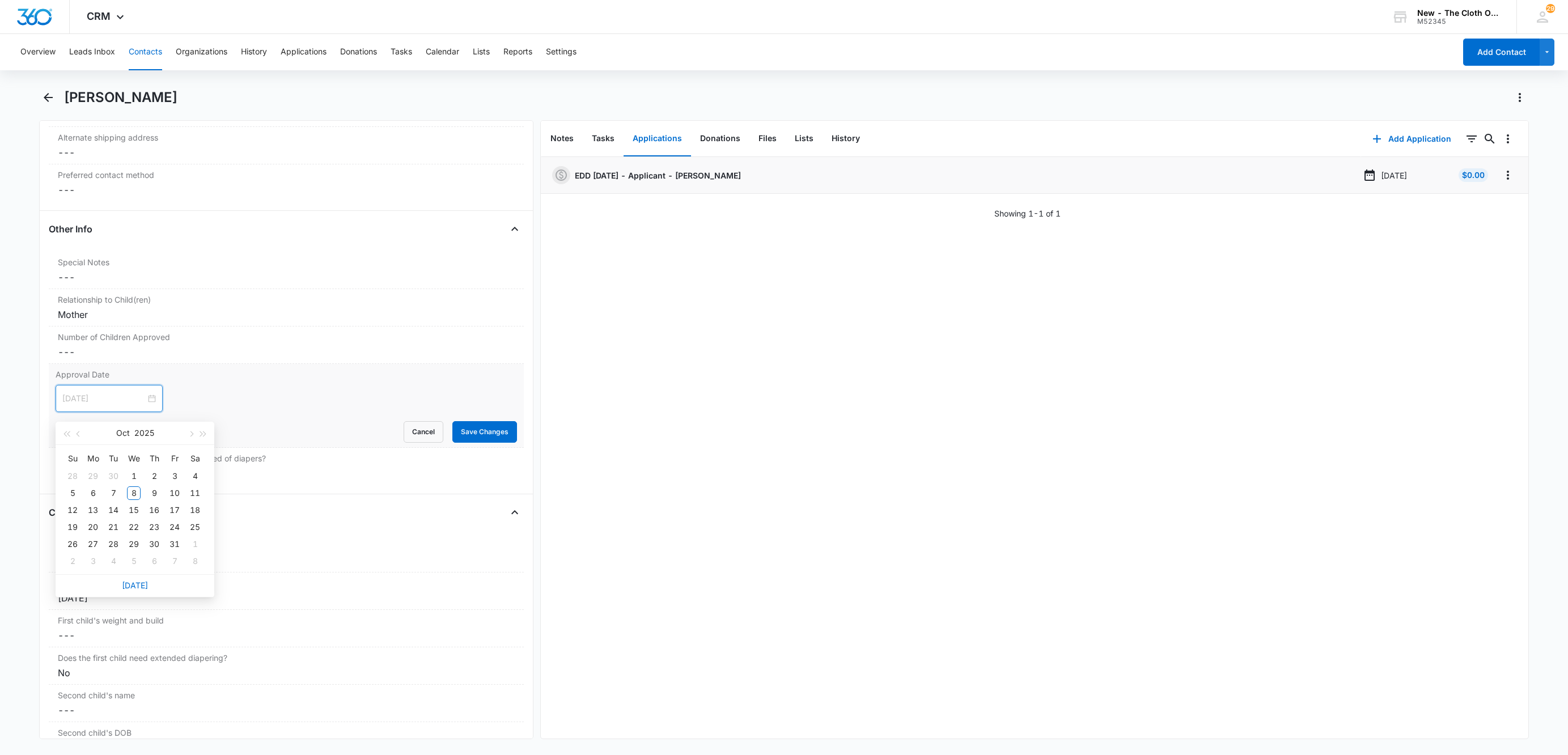
type input "[DATE]"
click at [129, 583] on link "[DATE]" at bounding box center [135, 585] width 26 height 10
type input "[DATE]"
click at [276, 423] on form "[DATE] [DATE] Su Mo Tu We Th Fr Sa 28 29 30 1 2 3 4 5 6 7 8 9 10 11 12 13 14 15…" at bounding box center [286, 414] width 461 height 58
click at [491, 436] on button "Save Changes" at bounding box center [485, 432] width 65 height 22
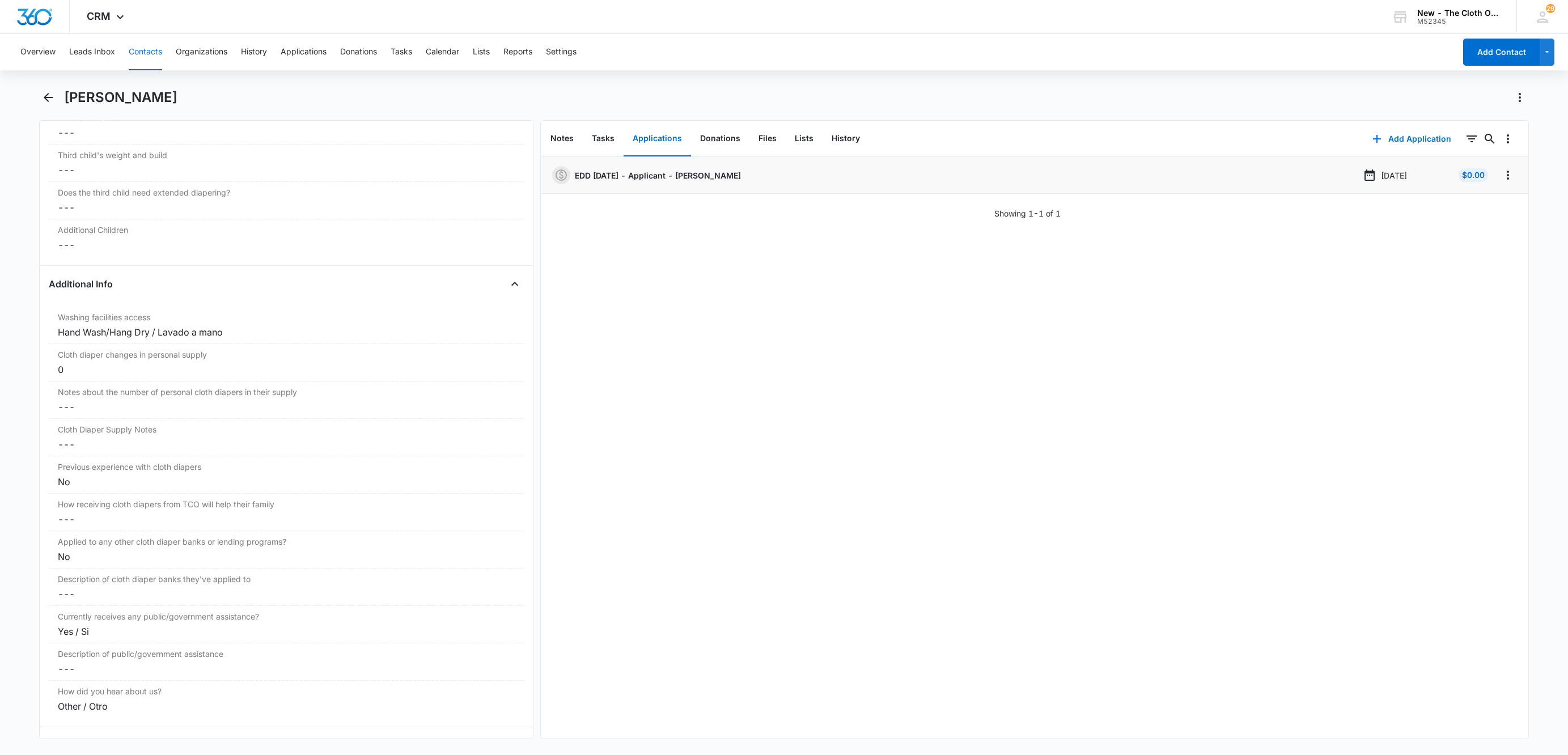
scroll to position [1738, 0]
click at [143, 46] on button "Contacts" at bounding box center [145, 52] width 33 height 36
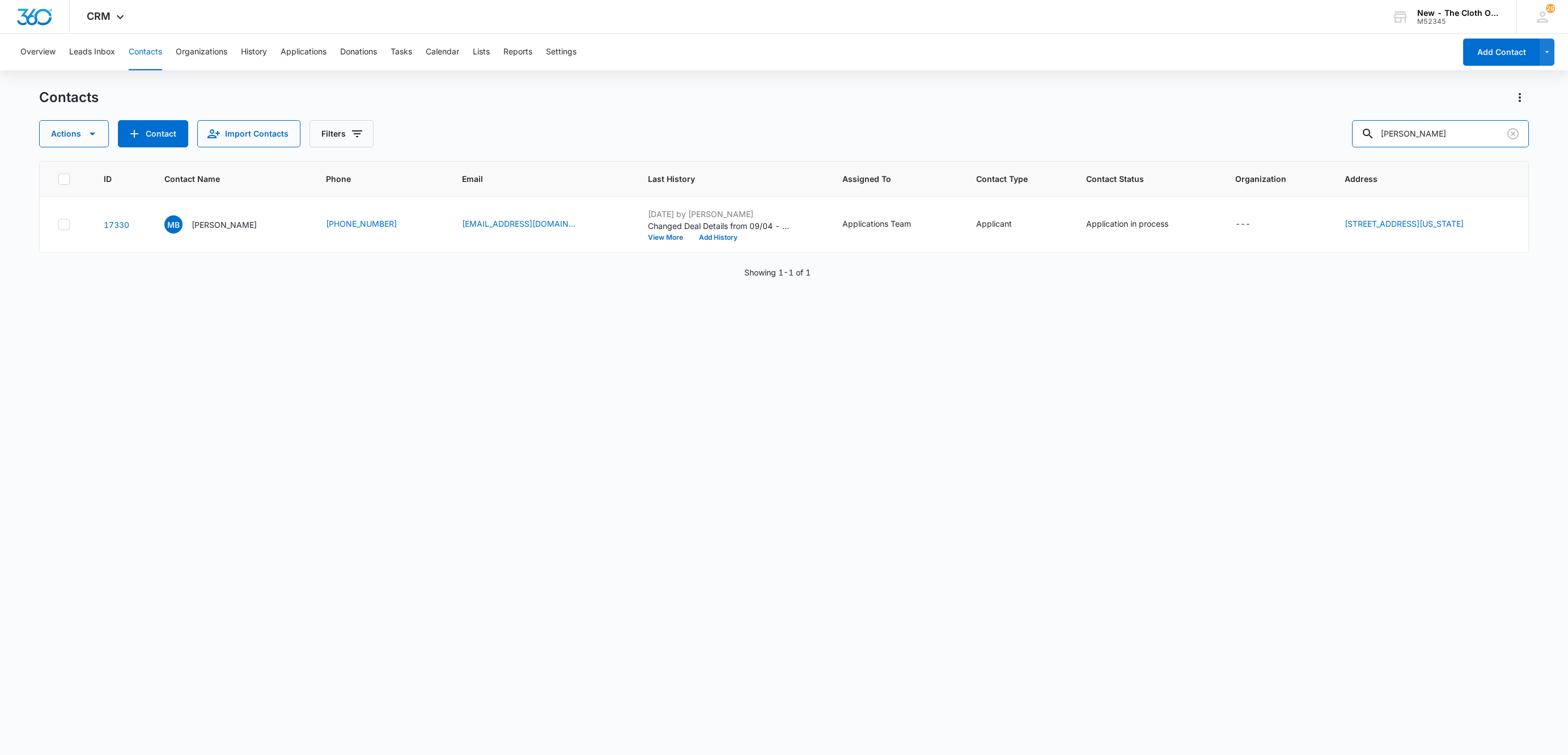
drag, startPoint x: 1470, startPoint y: 132, endPoint x: 973, endPoint y: 141, distance: 497.1
click at [1017, 138] on div "Actions Contact Import Contacts Filters [PERSON_NAME]" at bounding box center [784, 134] width 1489 height 28
type input "[PERSON_NAME]"
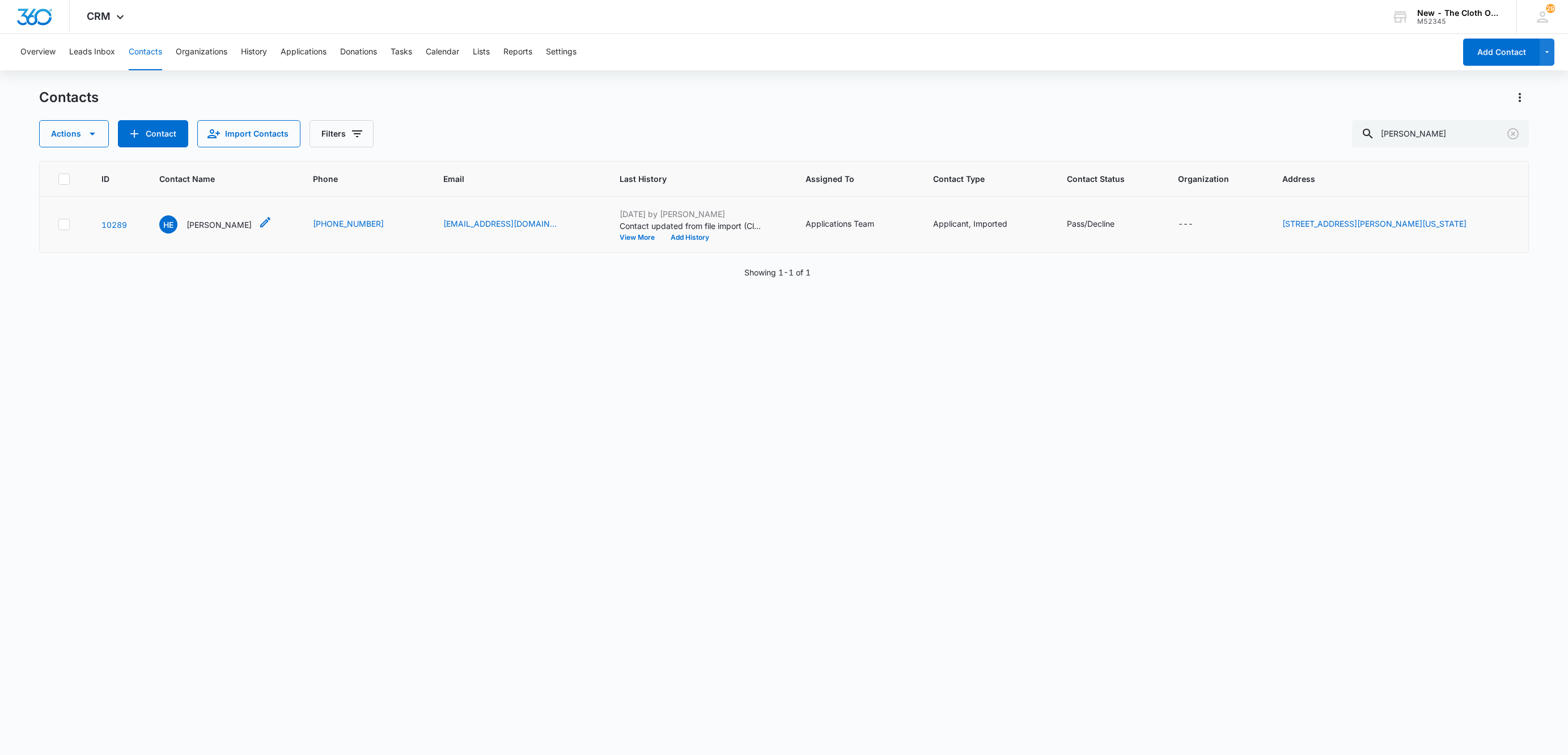
click at [220, 223] on p "[PERSON_NAME]" at bounding box center [219, 225] width 65 height 12
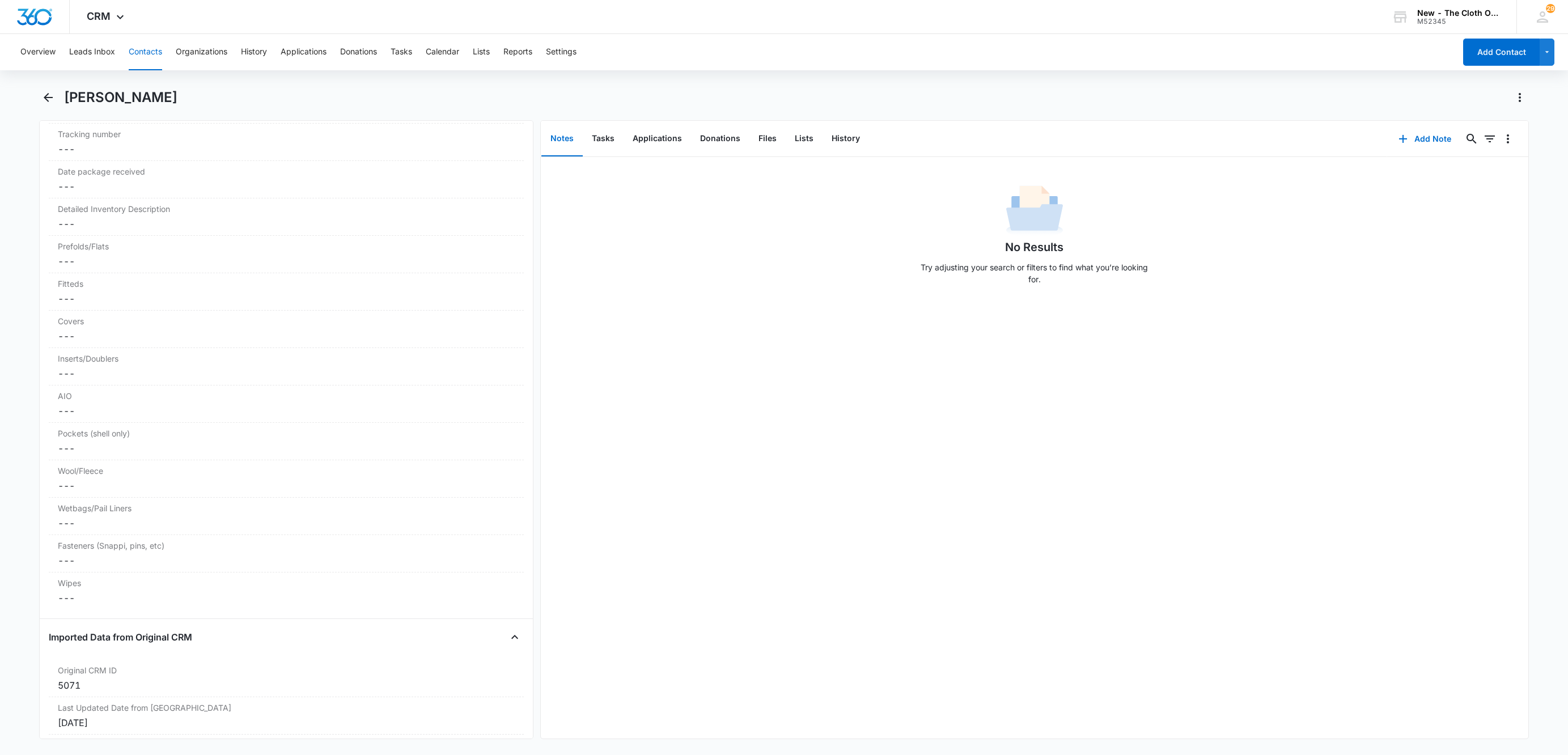
scroll to position [2899, 0]
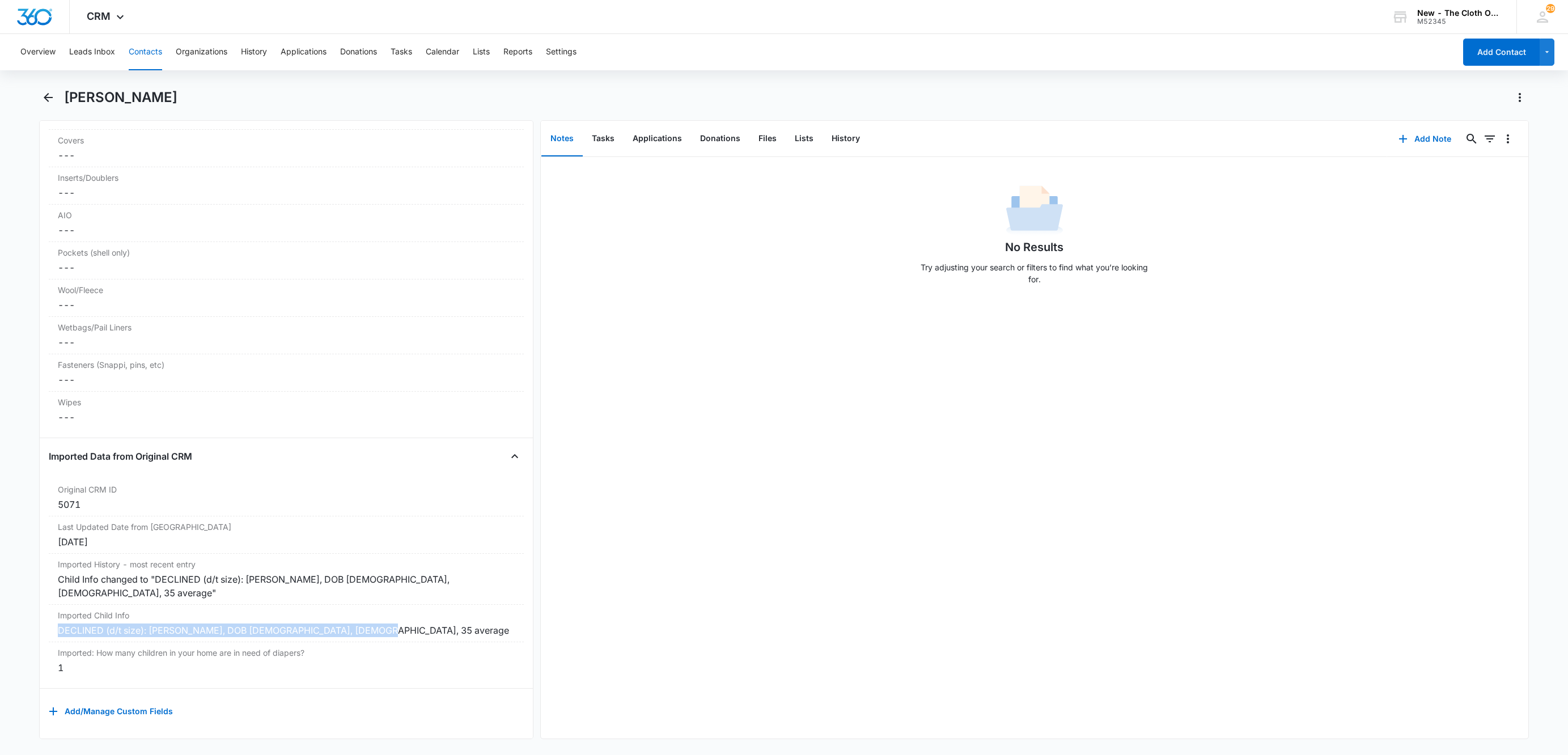
drag, startPoint x: 390, startPoint y: 617, endPoint x: -16, endPoint y: 608, distance: 406.1
click at [0, 608] on html "CRM Apps Reputation Websites Forms CRM Email Social Shop Payments POS Ads Intel…" at bounding box center [784, 377] width 1568 height 755
copy div "DECLINED (d/t size): [PERSON_NAME], DOB [DEMOGRAPHIC_DATA], [DEMOGRAPHIC_DATA],…"
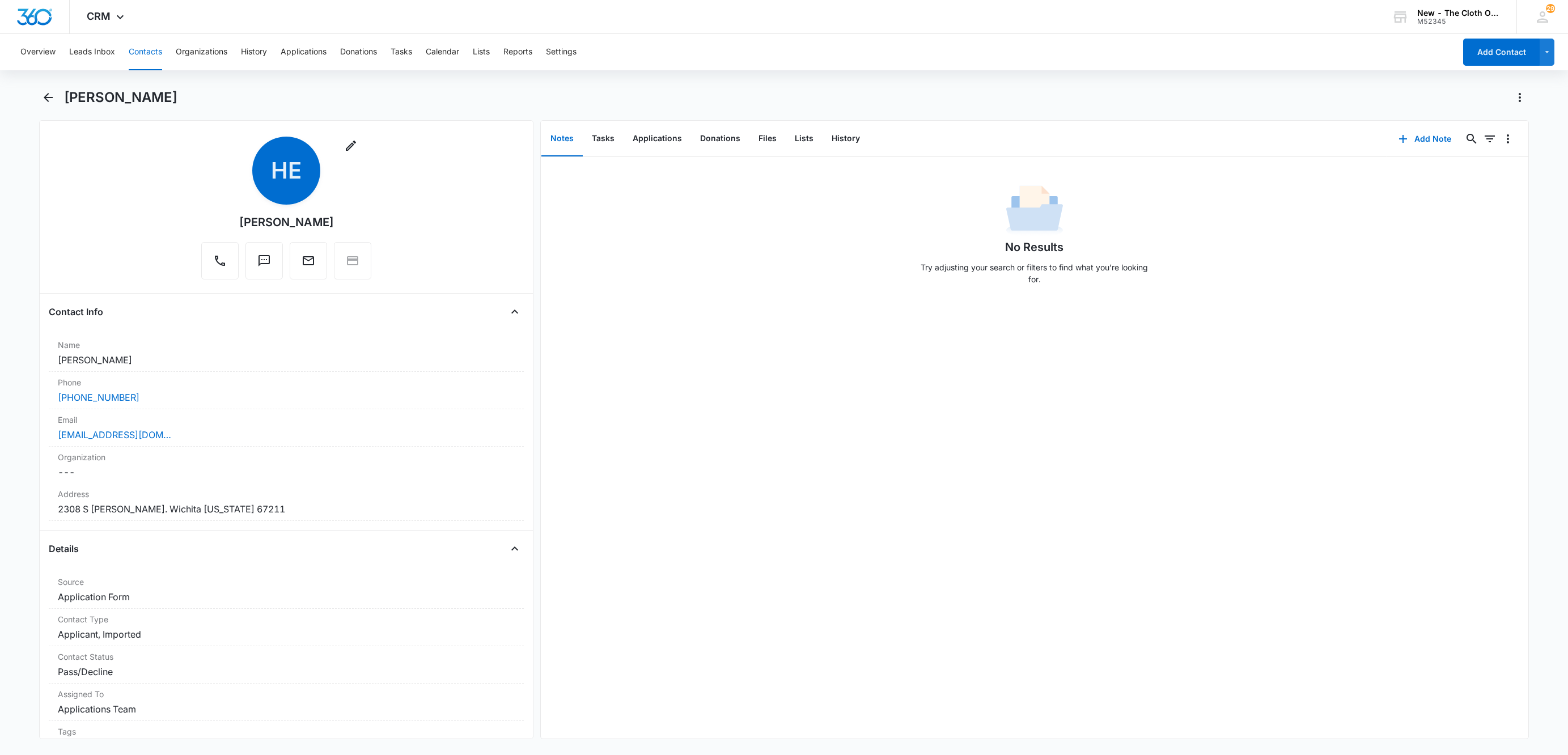
scroll to position [9, 0]
drag, startPoint x: 92, startPoint y: 437, endPoint x: -16, endPoint y: 437, distance: 108.0
click at [0, 437] on html "CRM Apps Reputation Websites Forms CRM Email Social Shop Payments POS Ads Intel…" at bounding box center [784, 377] width 1568 height 755
copy link "[EMAIL_ADDRESS][DOMAIN_NAME]"
